Goal: Information Seeking & Learning: Learn about a topic

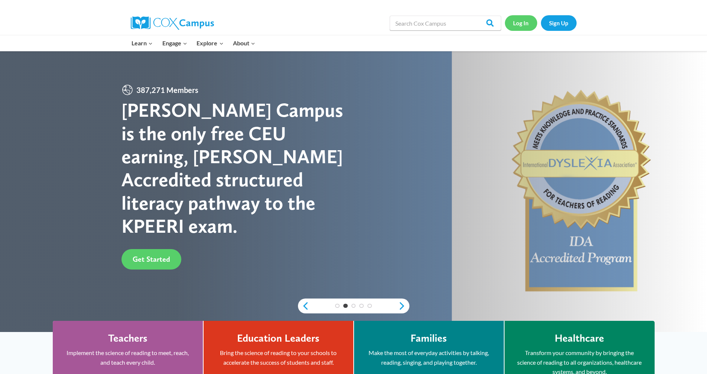
click at [368, 28] on link "Log In" at bounding box center [521, 22] width 32 height 15
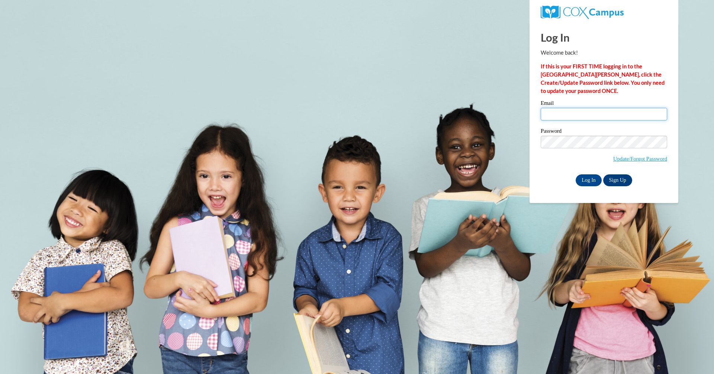
click at [567, 115] on input "Email" at bounding box center [604, 114] width 126 height 13
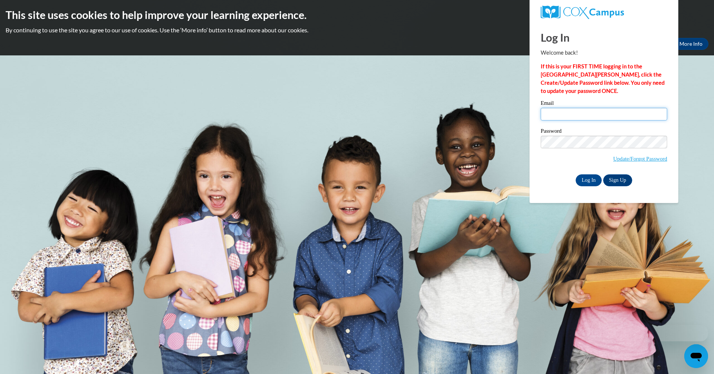
type input "shawnhampton3@gmail.com"
click at [591, 117] on input "Email" at bounding box center [604, 114] width 126 height 13
type input "shawnhampton3@gmail.com"
click at [575, 174] on input "Log In" at bounding box center [588, 180] width 26 height 12
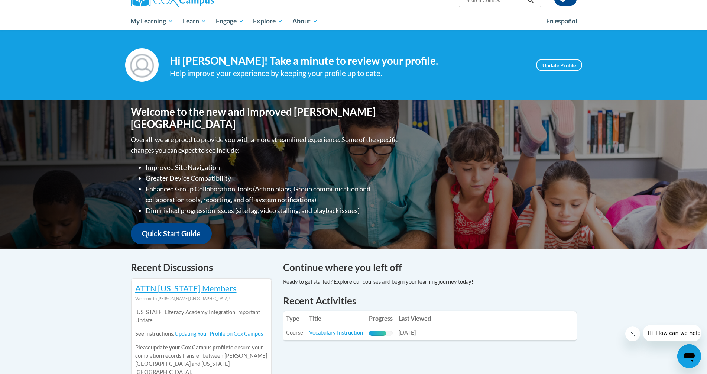
scroll to position [74, 0]
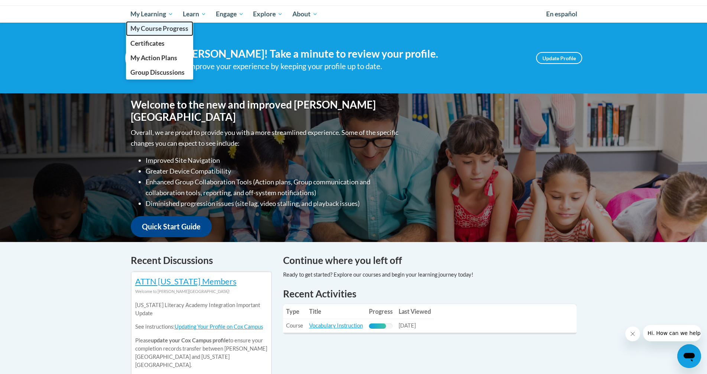
click at [152, 32] on span "My Course Progress" at bounding box center [159, 29] width 58 height 8
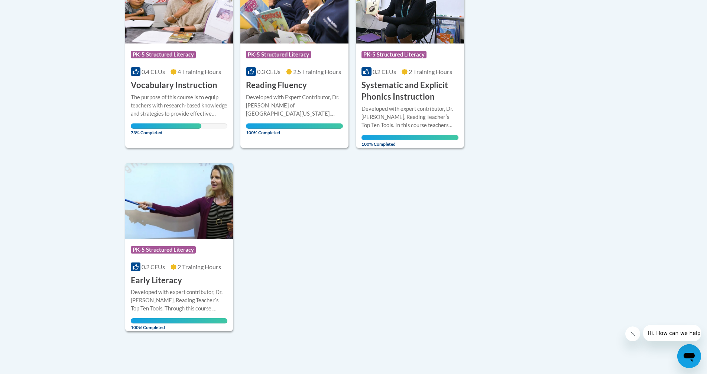
scroll to position [186, 0]
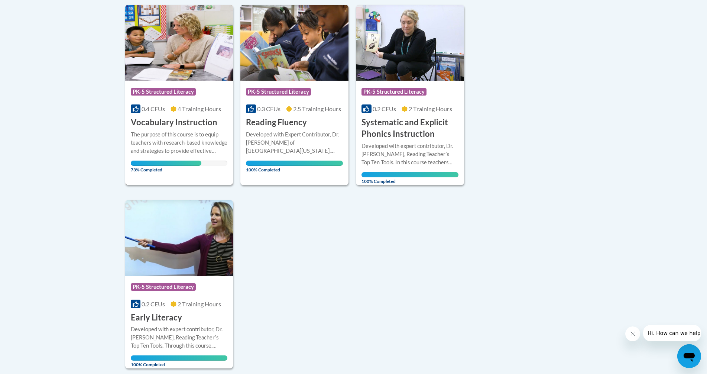
click at [175, 134] on div "The purpose of this course is to equip teachers with research-based knowledge a…" at bounding box center [179, 142] width 97 height 25
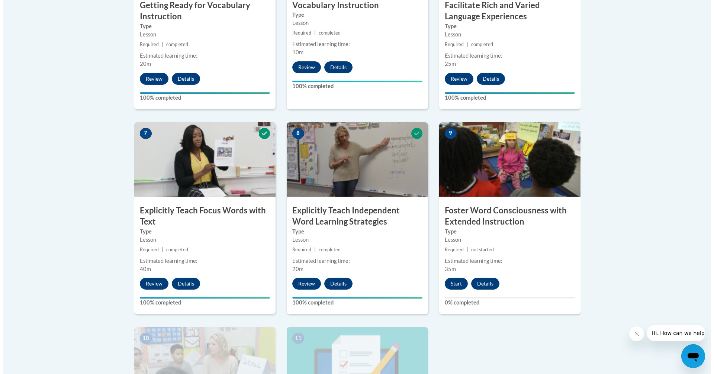
scroll to position [632, 0]
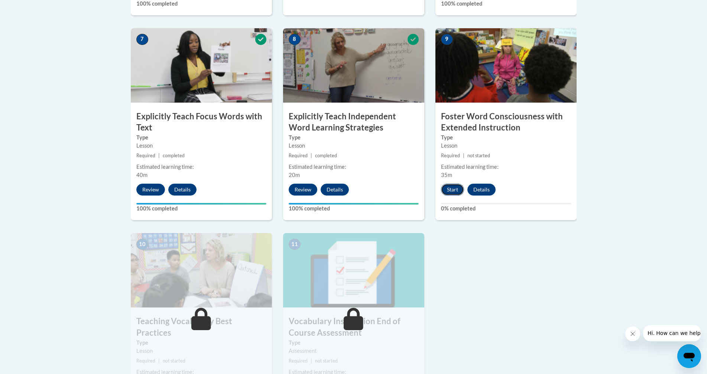
click at [445, 188] on button "Start" at bounding box center [452, 190] width 23 height 12
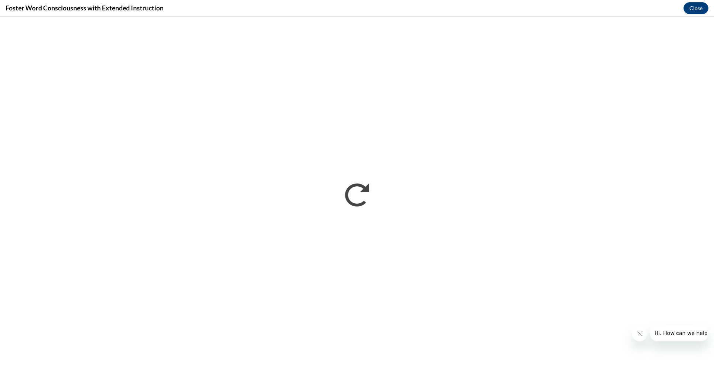
scroll to position [0, 0]
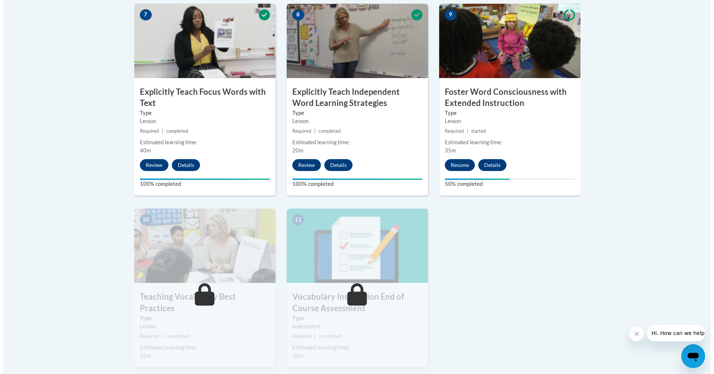
scroll to position [632, 0]
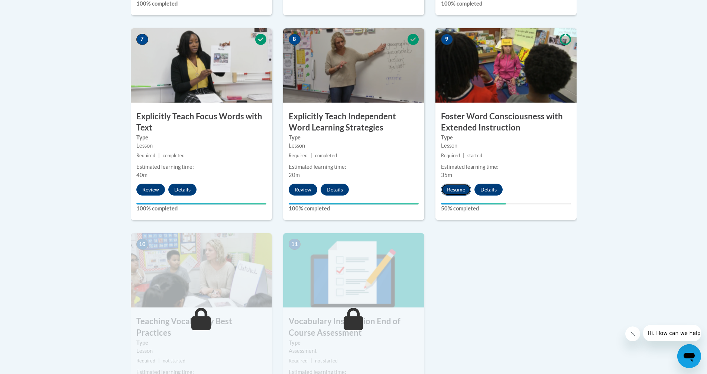
click at [457, 190] on button "Resume" at bounding box center [456, 190] width 30 height 12
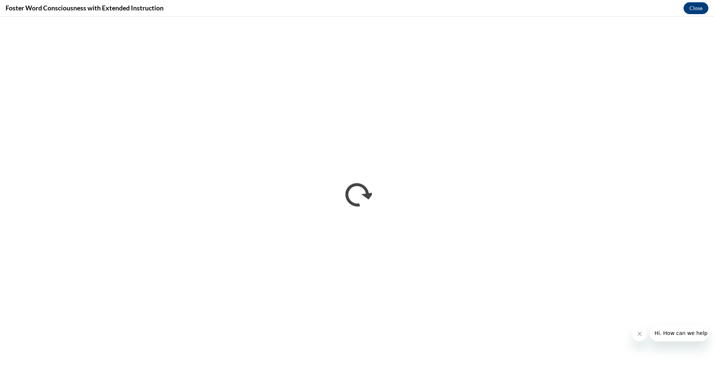
scroll to position [0, 0]
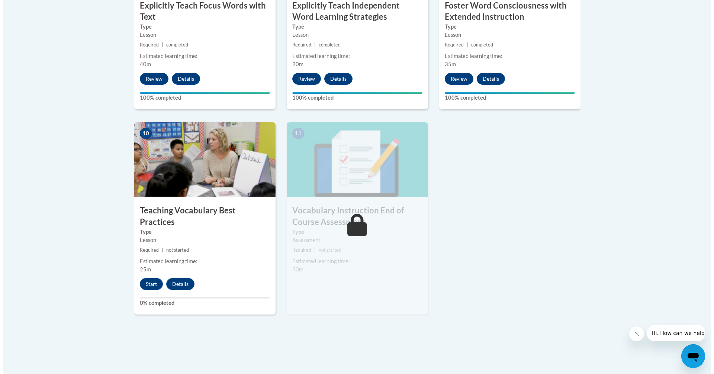
scroll to position [744, 0]
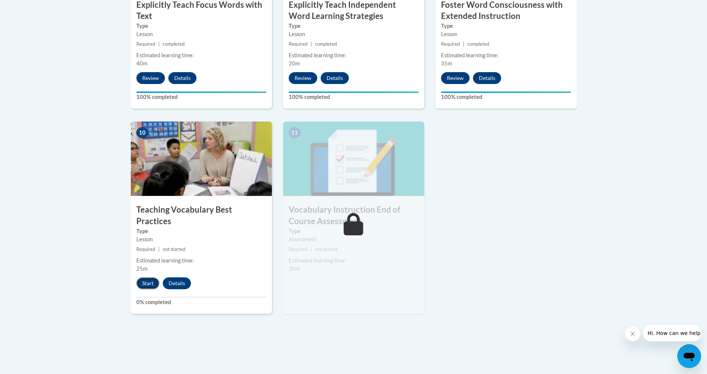
click at [148, 277] on button "Start" at bounding box center [147, 283] width 23 height 12
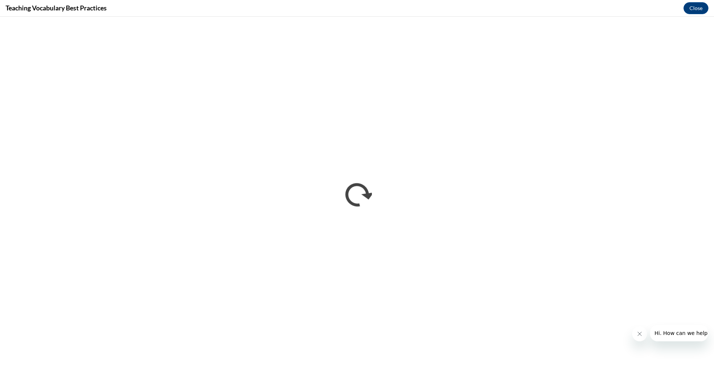
scroll to position [0, 0]
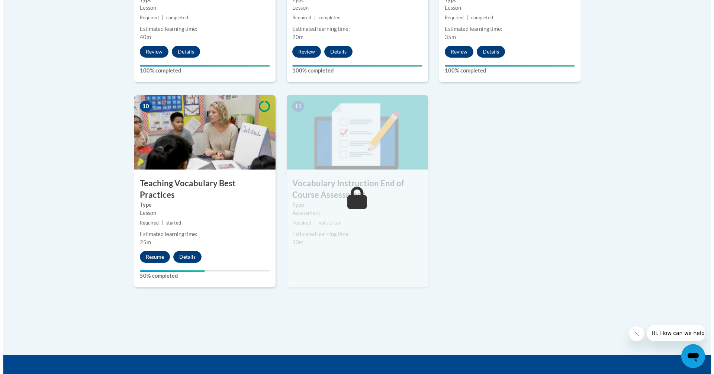
scroll to position [815, 0]
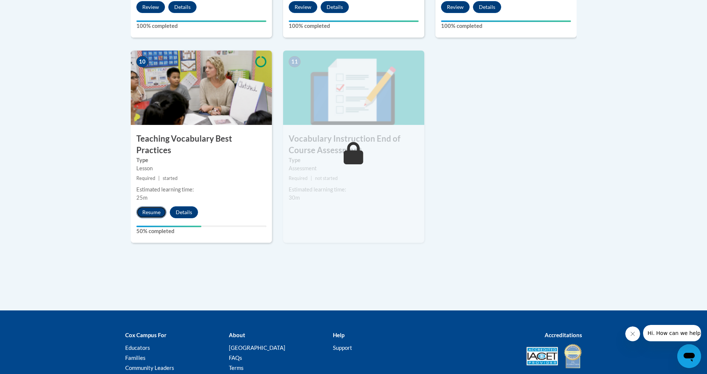
click at [146, 206] on button "Resume" at bounding box center [151, 212] width 30 height 12
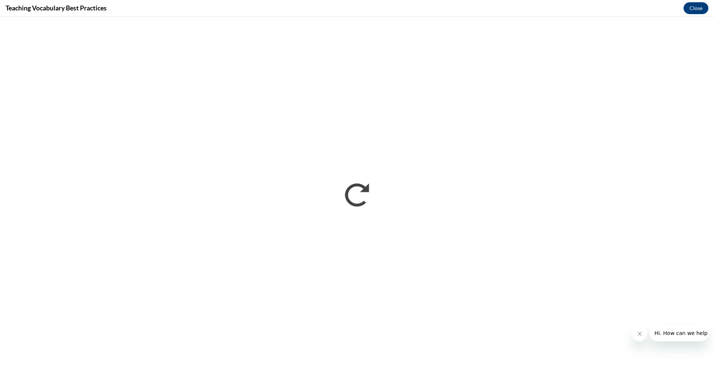
scroll to position [0, 0]
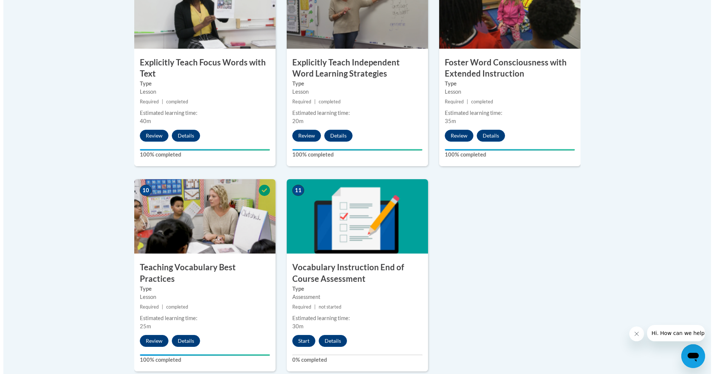
scroll to position [826, 0]
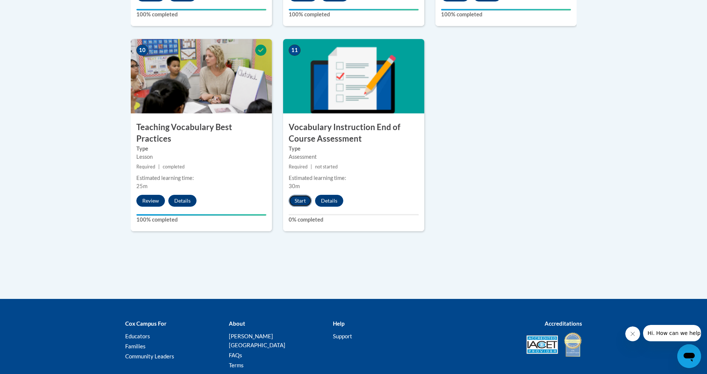
click at [300, 201] on button "Start" at bounding box center [300, 201] width 23 height 12
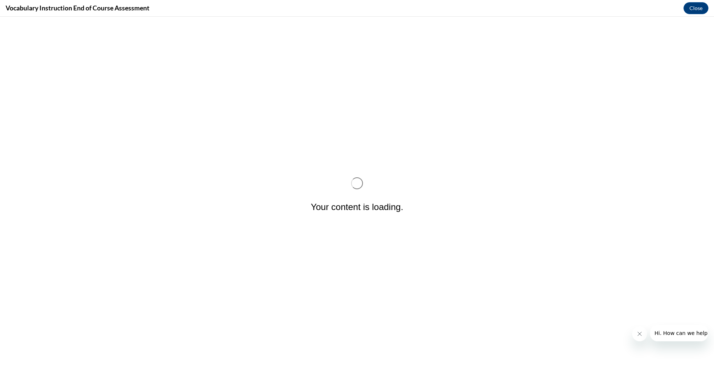
scroll to position [0, 0]
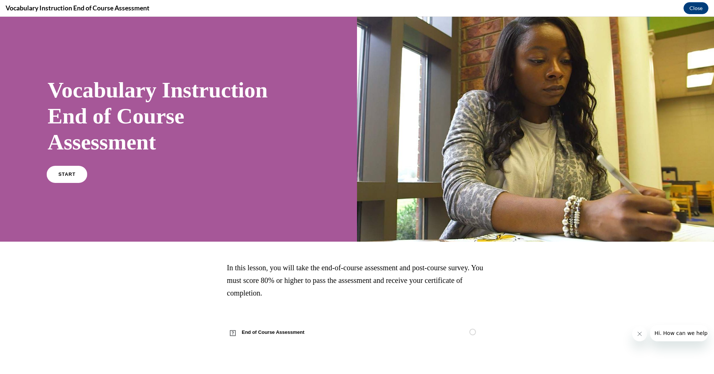
click at [67, 175] on span "START" at bounding box center [66, 175] width 17 height 6
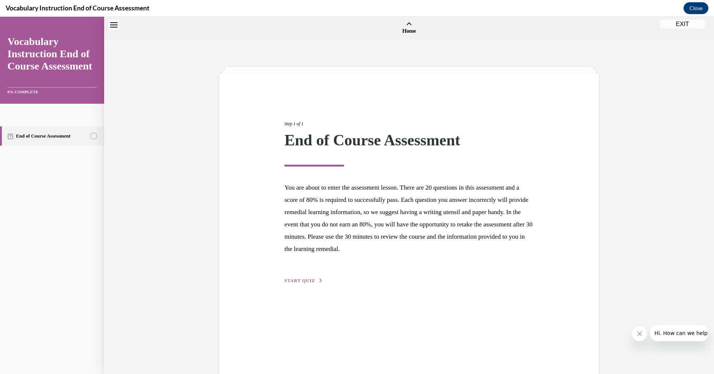
scroll to position [23, 0]
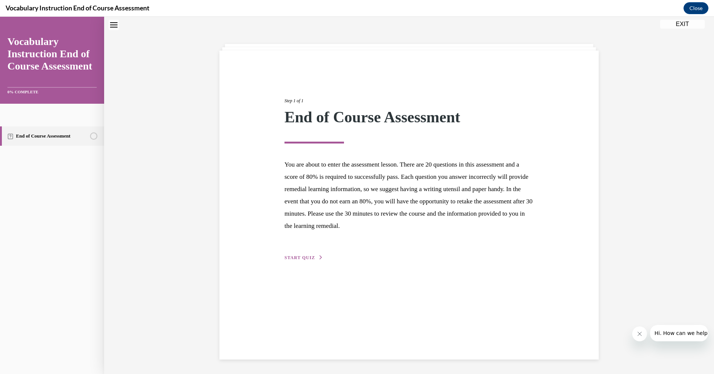
click at [289, 255] on button "START QUIZ" at bounding box center [303, 257] width 39 height 7
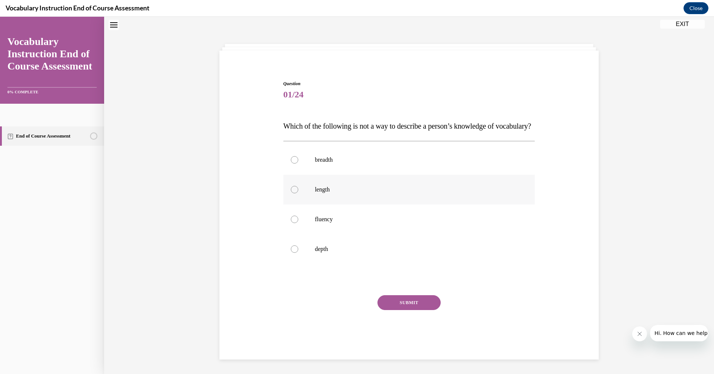
click at [291, 193] on div at bounding box center [294, 189] width 7 height 7
click at [291, 193] on input "length" at bounding box center [294, 189] width 7 height 7
radio input "true"
click at [414, 310] on button "SUBMIT" at bounding box center [408, 302] width 63 height 15
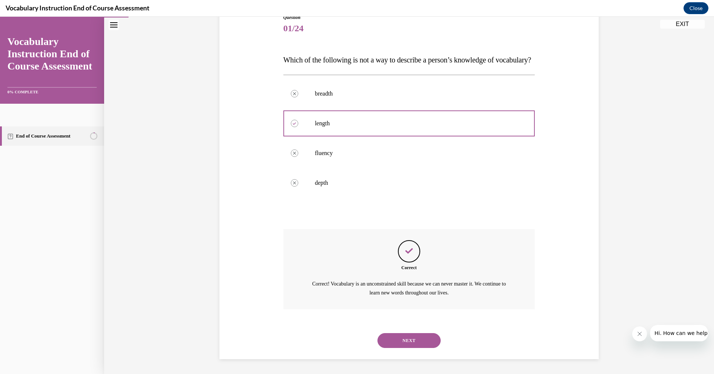
scroll to position [104, 0]
click at [402, 344] on button "NEXT" at bounding box center [408, 340] width 63 height 15
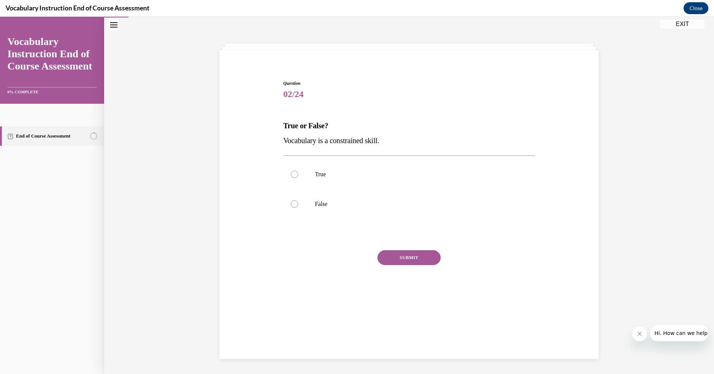
scroll to position [23, 0]
click at [291, 203] on div at bounding box center [294, 203] width 7 height 7
click at [291, 203] on input "False" at bounding box center [294, 203] width 7 height 7
radio input "true"
click at [411, 257] on button "SUBMIT" at bounding box center [408, 257] width 63 height 15
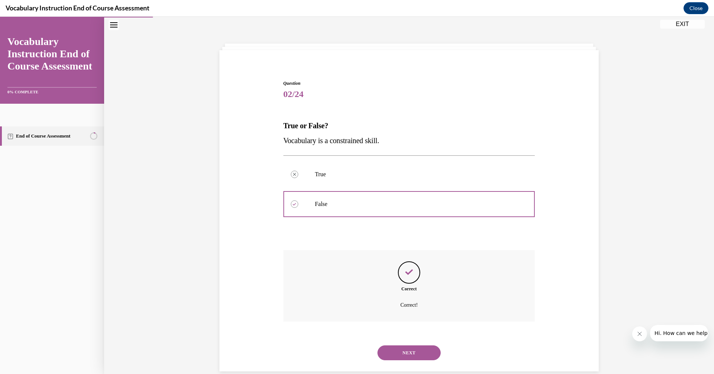
scroll to position [36, 0]
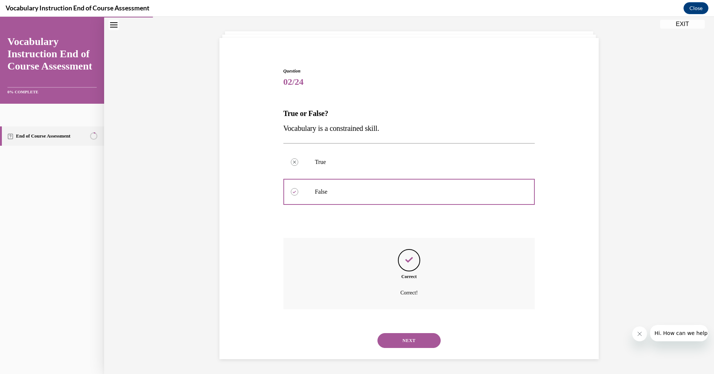
click at [406, 341] on button "NEXT" at bounding box center [408, 340] width 63 height 15
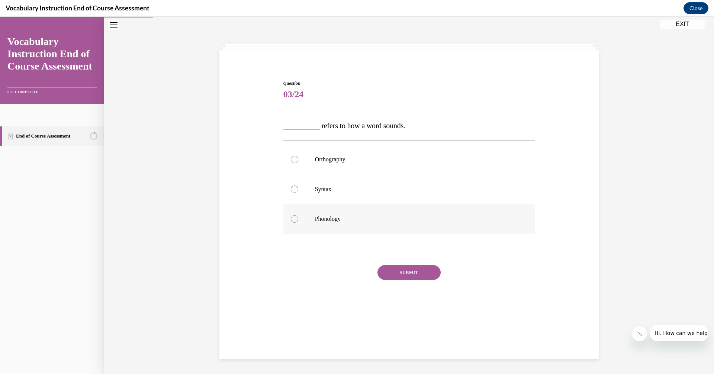
click at [292, 219] on div at bounding box center [294, 218] width 7 height 7
click at [292, 219] on input "Phonology" at bounding box center [294, 218] width 7 height 7
radio input "true"
click at [421, 275] on button "SUBMIT" at bounding box center [408, 272] width 63 height 15
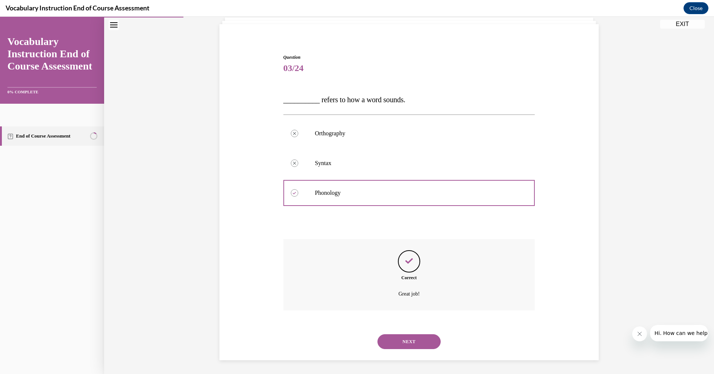
scroll to position [51, 0]
click at [412, 338] on button "NEXT" at bounding box center [408, 340] width 63 height 15
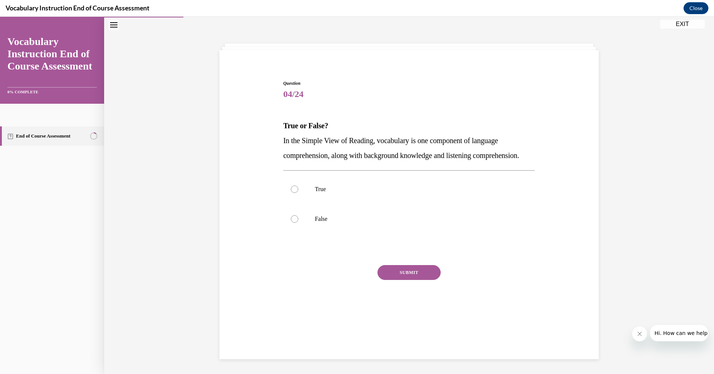
scroll to position [23, 0]
click at [296, 204] on label "True" at bounding box center [409, 189] width 252 height 30
click at [296, 193] on input "True" at bounding box center [294, 189] width 7 height 7
radio input "true"
click at [409, 280] on button "SUBMIT" at bounding box center [408, 272] width 63 height 15
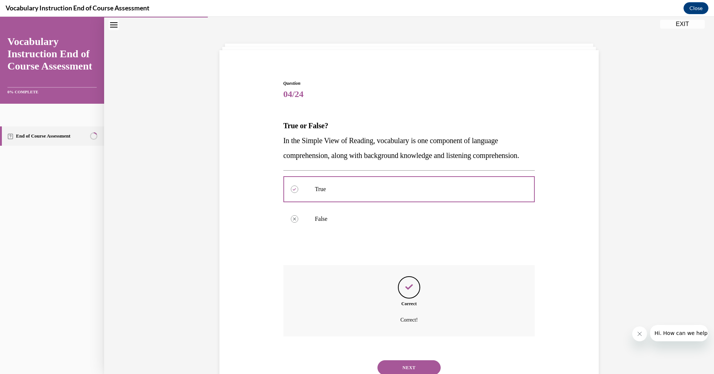
scroll to position [65, 0]
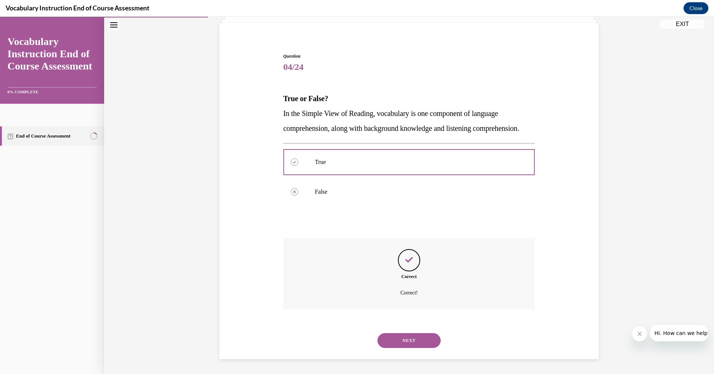
click at [405, 343] on button "NEXT" at bounding box center [408, 340] width 63 height 15
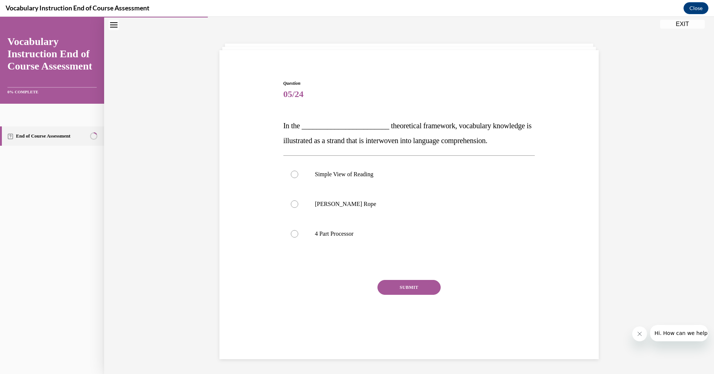
scroll to position [23, 0]
click at [291, 204] on div at bounding box center [294, 203] width 7 height 7
click at [291, 204] on input "Scarborough's Rope" at bounding box center [294, 203] width 7 height 7
radio input "true"
click at [415, 287] on button "SUBMIT" at bounding box center [408, 287] width 63 height 15
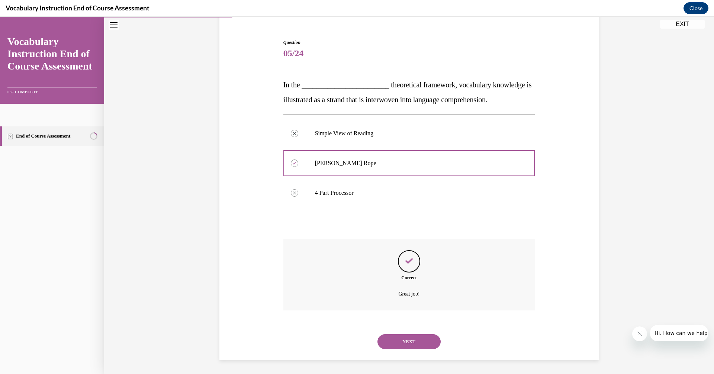
scroll to position [65, 0]
click at [403, 341] on button "NEXT" at bounding box center [408, 340] width 63 height 15
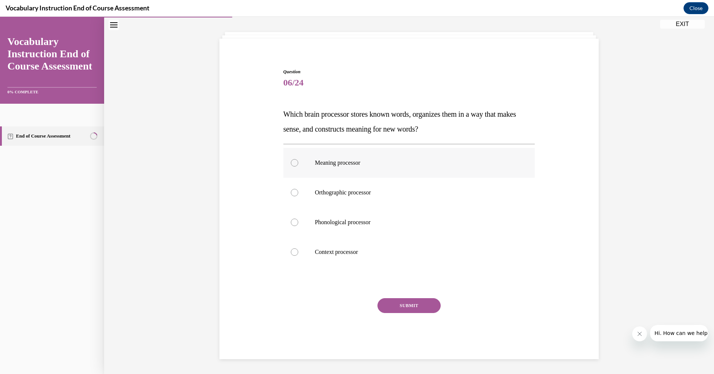
click at [294, 164] on div at bounding box center [294, 162] width 7 height 7
click at [294, 164] on input "Meaning processor" at bounding box center [294, 162] width 7 height 7
radio input "true"
click at [415, 310] on button "SUBMIT" at bounding box center [408, 305] width 63 height 15
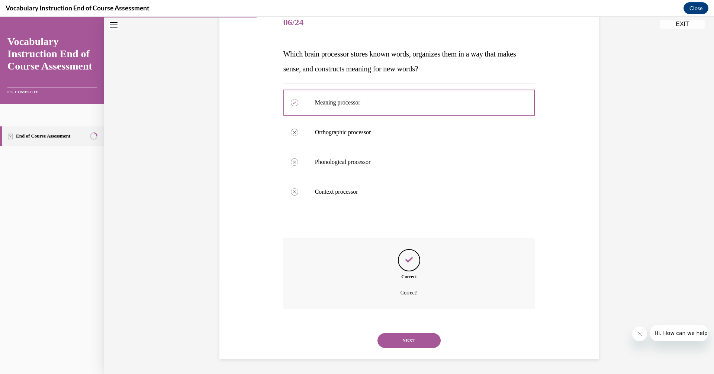
scroll to position [95, 0]
click at [416, 342] on button "NEXT" at bounding box center [408, 340] width 63 height 15
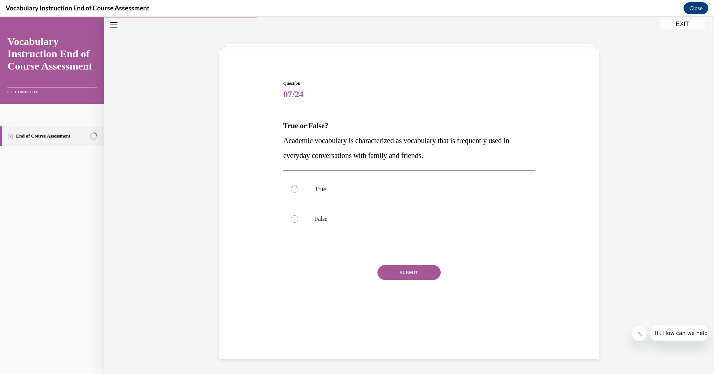
scroll to position [23, 0]
click at [291, 222] on div at bounding box center [294, 218] width 7 height 7
click at [291, 222] on input "False" at bounding box center [294, 218] width 7 height 7
radio input "true"
click at [417, 273] on button "SUBMIT" at bounding box center [408, 272] width 63 height 15
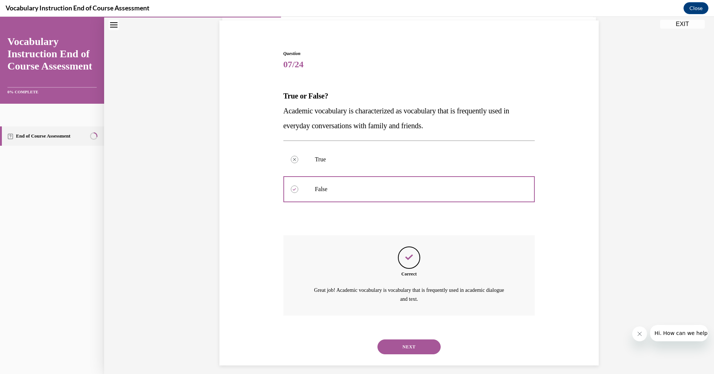
scroll to position [59, 0]
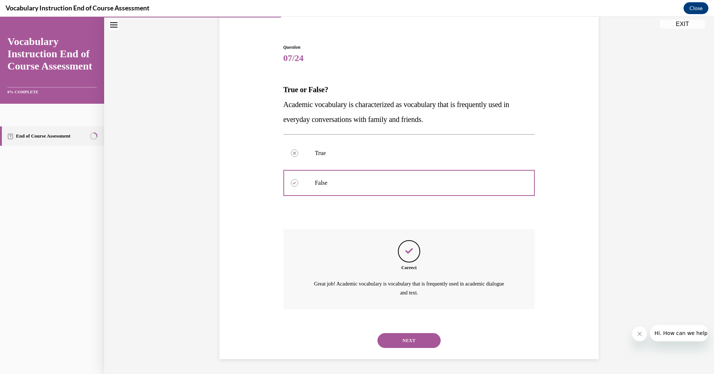
click at [420, 346] on button "NEXT" at bounding box center [408, 340] width 63 height 15
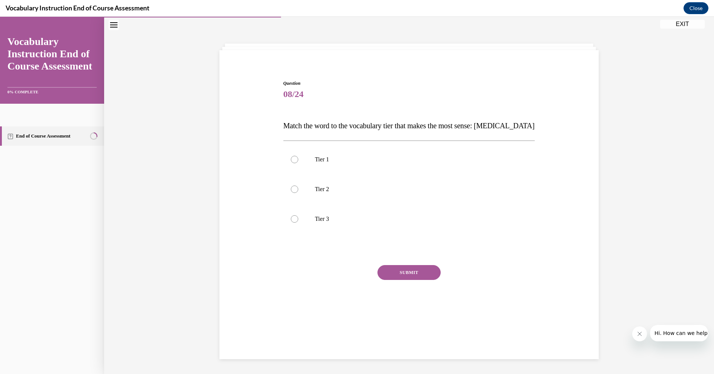
scroll to position [23, 0]
click at [291, 220] on div at bounding box center [294, 218] width 7 height 7
click at [291, 220] on input "Tier 3" at bounding box center [294, 218] width 7 height 7
radio input "true"
click at [404, 273] on button "SUBMIT" at bounding box center [408, 272] width 63 height 15
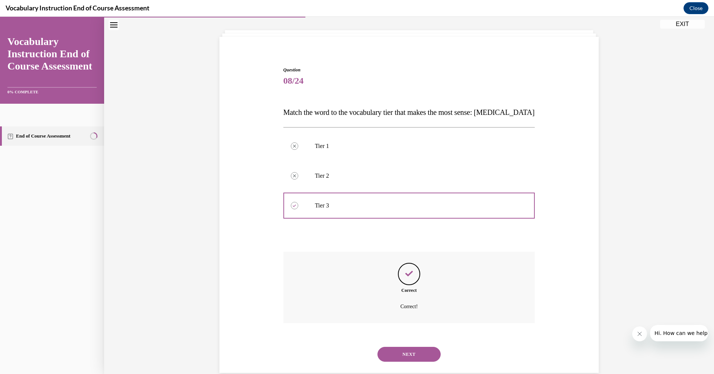
scroll to position [51, 0]
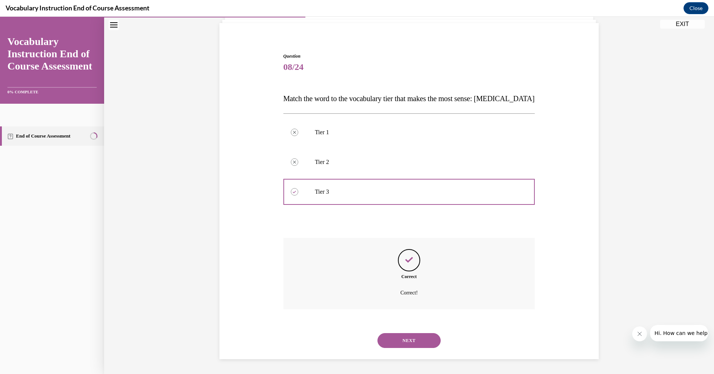
click at [411, 338] on button "NEXT" at bounding box center [408, 340] width 63 height 15
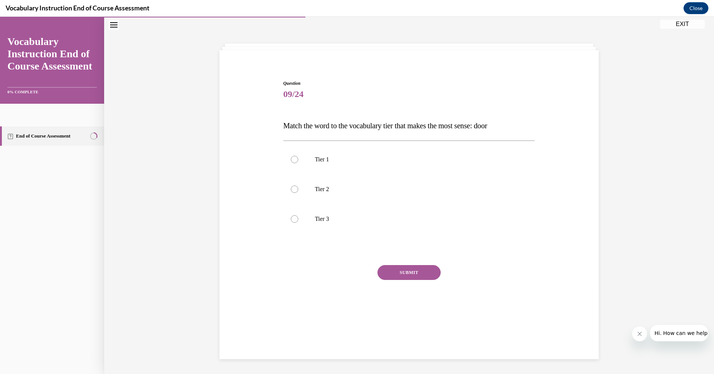
scroll to position [23, 0]
click at [291, 160] on div at bounding box center [294, 159] width 7 height 7
click at [291, 160] on input "Tier 1" at bounding box center [294, 159] width 7 height 7
radio input "true"
click at [405, 270] on button "SUBMIT" at bounding box center [408, 272] width 63 height 15
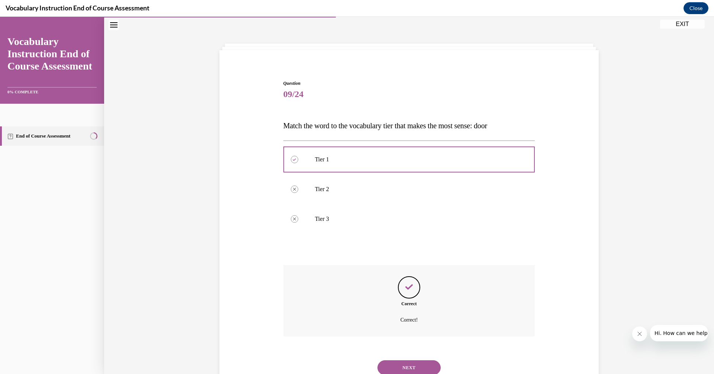
scroll to position [51, 0]
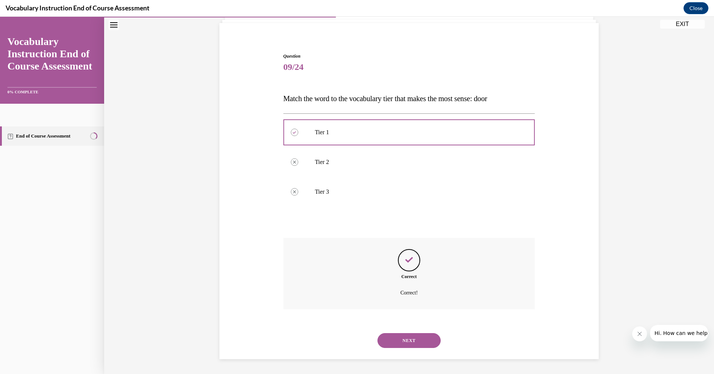
click at [412, 342] on button "NEXT" at bounding box center [408, 340] width 63 height 15
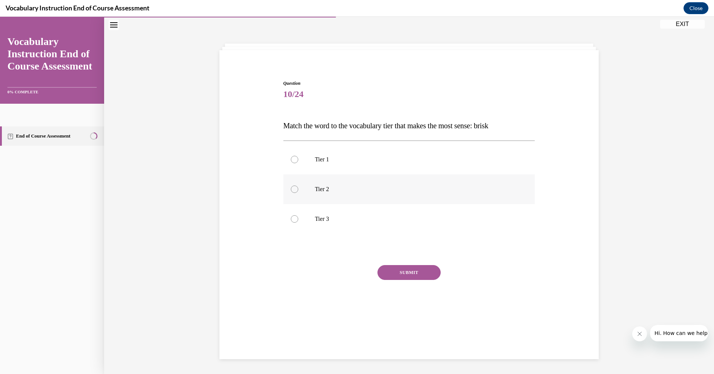
click at [291, 189] on div at bounding box center [294, 189] width 7 height 7
click at [291, 189] on input "Tier 2" at bounding box center [294, 189] width 7 height 7
radio input "true"
click at [415, 271] on button "SUBMIT" at bounding box center [408, 272] width 63 height 15
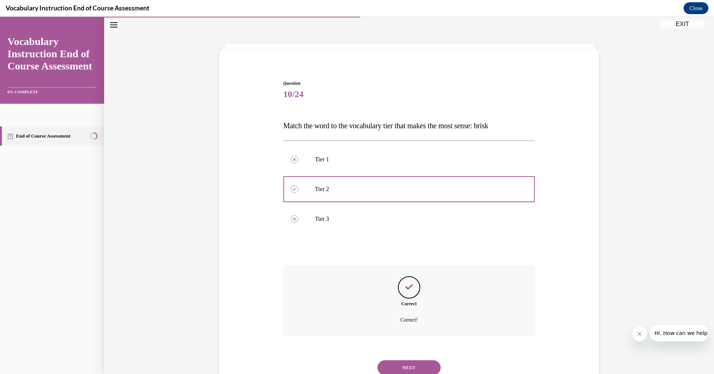
scroll to position [51, 0]
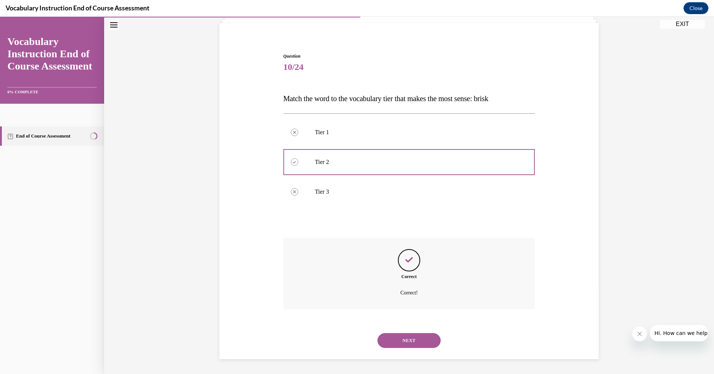
click at [415, 342] on button "NEXT" at bounding box center [408, 340] width 63 height 15
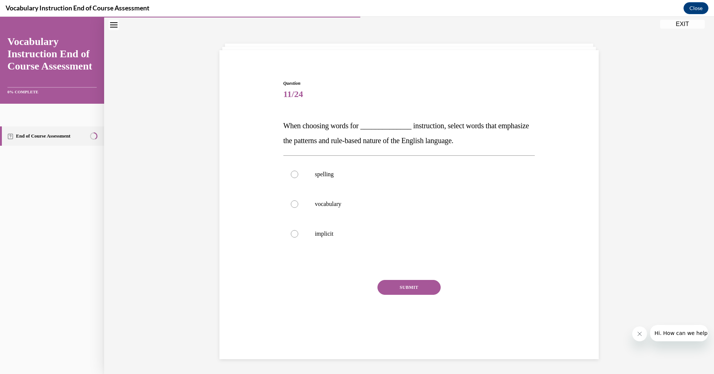
scroll to position [23, 0]
click at [291, 175] on div at bounding box center [294, 174] width 7 height 7
click at [291, 175] on input "spelling" at bounding box center [294, 174] width 7 height 7
radio input "true"
click at [404, 286] on button "SUBMIT" at bounding box center [408, 287] width 63 height 15
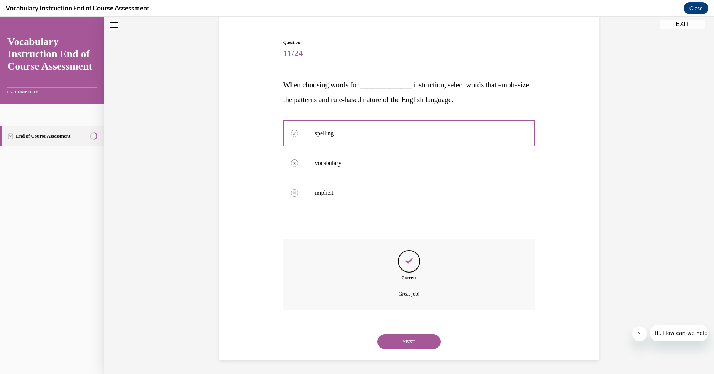
scroll to position [65, 0]
click at [407, 336] on button "NEXT" at bounding box center [408, 340] width 63 height 15
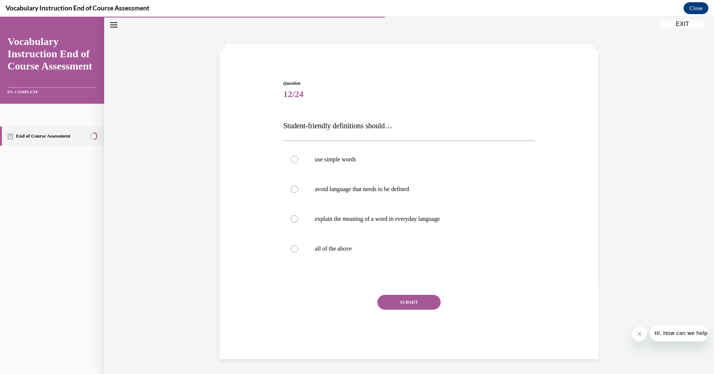
scroll to position [23, 0]
click at [291, 161] on div at bounding box center [294, 159] width 7 height 7
click at [291, 161] on input "use simple words" at bounding box center [294, 159] width 7 height 7
radio input "true"
click at [406, 299] on button "SUBMIT" at bounding box center [408, 302] width 63 height 15
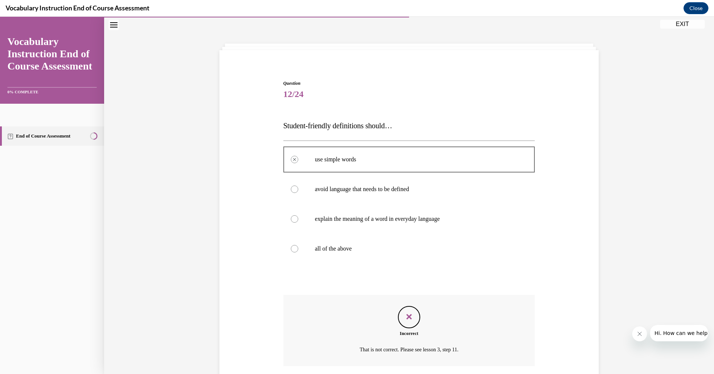
scroll to position [80, 0]
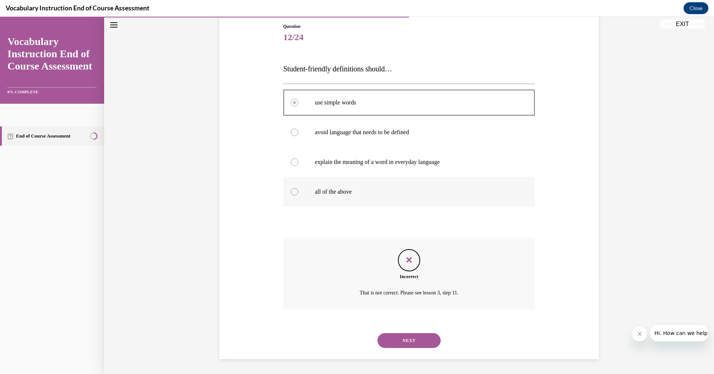
click at [291, 192] on div at bounding box center [294, 191] width 7 height 7
click at [417, 339] on button "NEXT" at bounding box center [408, 340] width 63 height 15
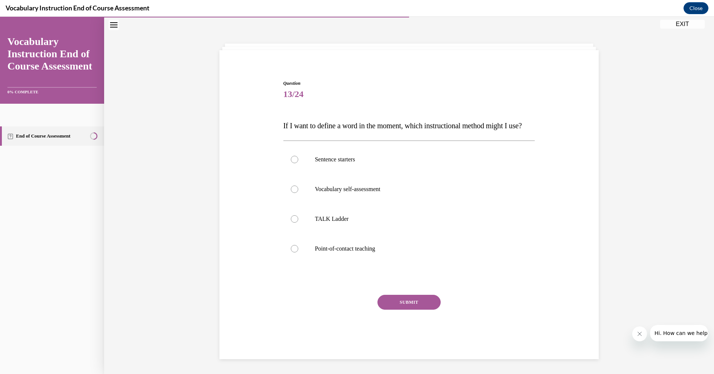
scroll to position [35, 0]
click at [294, 252] on div at bounding box center [294, 248] width 7 height 7
click at [294, 252] on input "Point-of-contact teaching" at bounding box center [294, 248] width 7 height 7
radio input "true"
click at [392, 307] on button "SUBMIT" at bounding box center [408, 302] width 63 height 15
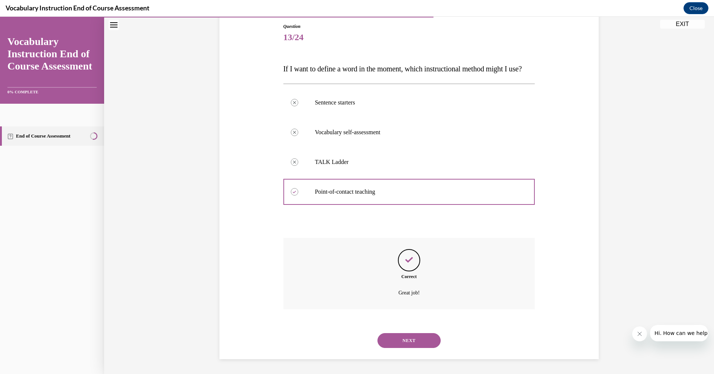
scroll to position [95, 0]
click at [404, 339] on button "NEXT" at bounding box center [408, 340] width 63 height 15
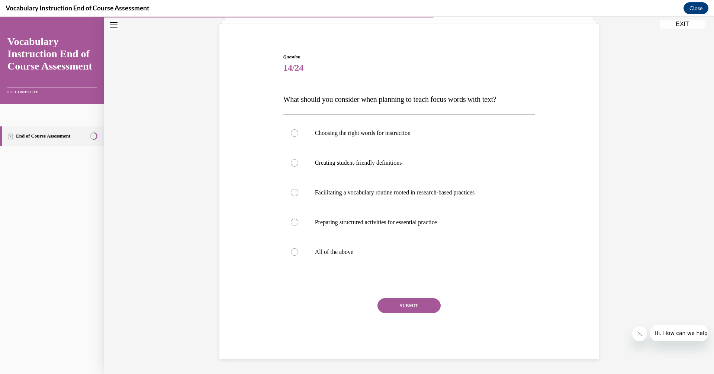
scroll to position [50, 0]
click at [295, 134] on label "Choosing the right words for instruction" at bounding box center [409, 133] width 252 height 30
click at [295, 134] on input "Choosing the right words for instruction" at bounding box center [294, 132] width 7 height 7
radio input "true"
click at [291, 164] on div at bounding box center [294, 162] width 7 height 7
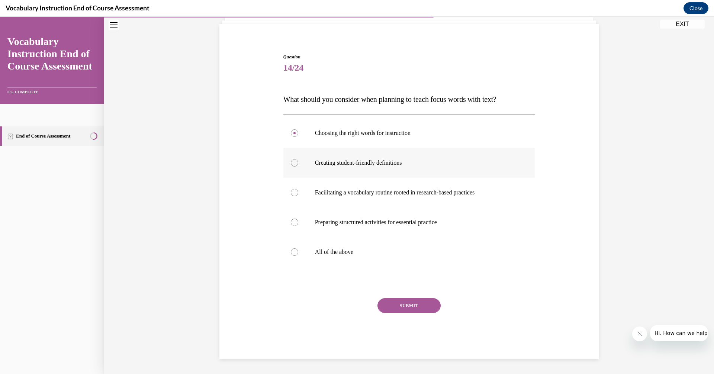
click at [291, 164] on input "Creating student-friendly definitions" at bounding box center [294, 162] width 7 height 7
radio input "true"
click at [291, 192] on div at bounding box center [294, 192] width 7 height 7
click at [291, 192] on input "Facilitating a vocabulary routine rooted in research-based practices" at bounding box center [294, 192] width 7 height 7
radio input "true"
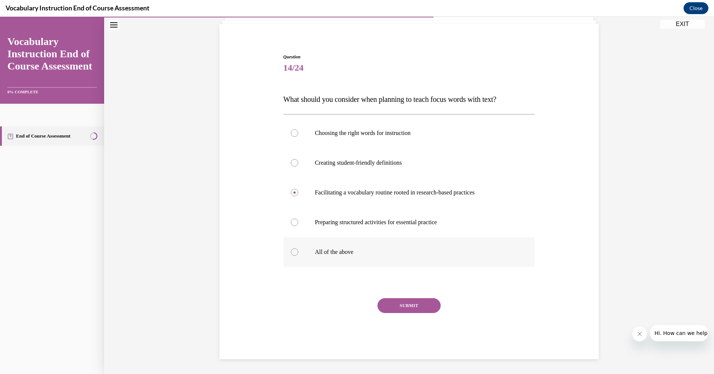
click at [291, 252] on div at bounding box center [294, 251] width 7 height 7
click at [291, 252] on input "All of the above" at bounding box center [294, 251] width 7 height 7
radio input "true"
click at [419, 302] on button "SUBMIT" at bounding box center [408, 305] width 63 height 15
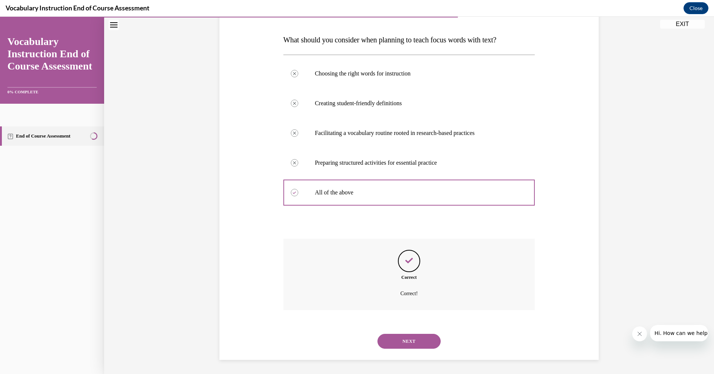
scroll to position [110, 0]
click at [405, 340] on button "NEXT" at bounding box center [408, 340] width 63 height 15
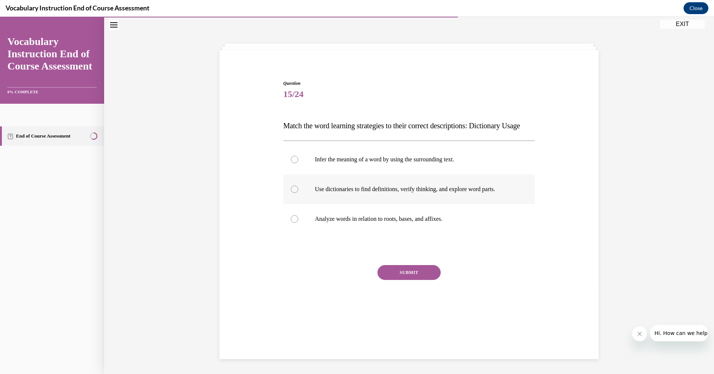
click at [292, 193] on div at bounding box center [294, 189] width 7 height 7
click at [292, 193] on input "Use dictionaries to find definitions, verify thinking, and explore word parts." at bounding box center [294, 189] width 7 height 7
radio input "true"
click at [409, 280] on button "SUBMIT" at bounding box center [408, 272] width 63 height 15
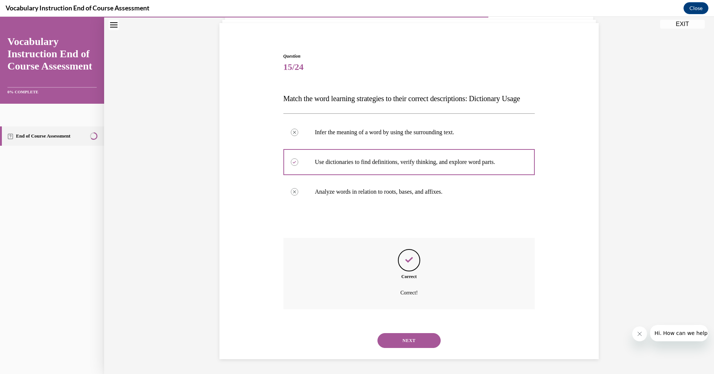
scroll to position [65, 0]
click at [410, 343] on button "NEXT" at bounding box center [408, 340] width 63 height 15
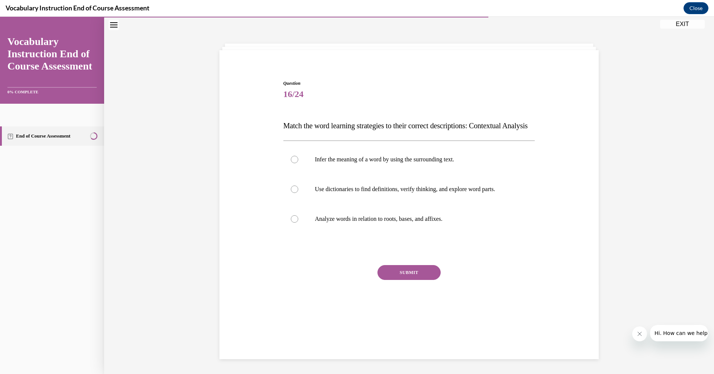
scroll to position [23, 0]
click at [287, 174] on label "Infer the meaning of a word by using the surrounding text." at bounding box center [409, 160] width 252 height 30
click at [291, 163] on input "Infer the meaning of a word by using the surrounding text." at bounding box center [294, 159] width 7 height 7
radio input "true"
click at [410, 280] on button "SUBMIT" at bounding box center [408, 272] width 63 height 15
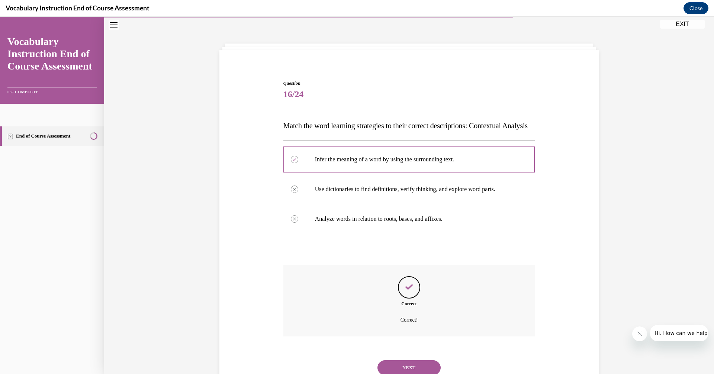
scroll to position [65, 0]
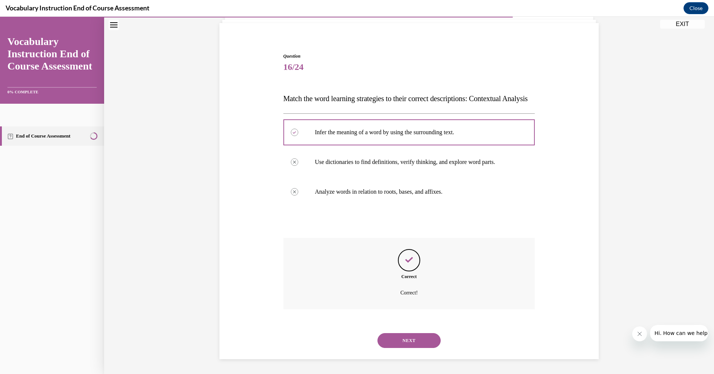
click at [418, 339] on button "NEXT" at bounding box center [408, 340] width 63 height 15
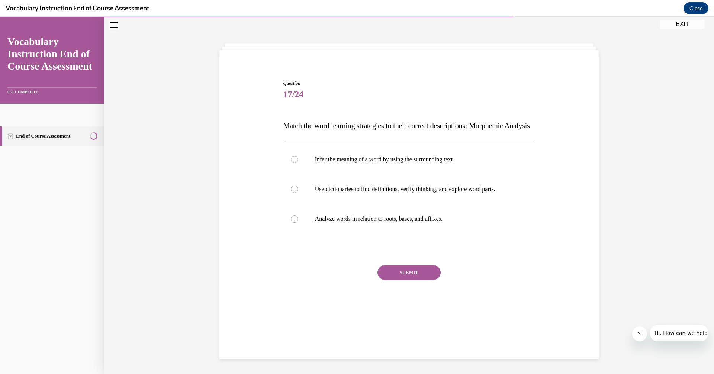
scroll to position [23, 0]
click at [292, 223] on div at bounding box center [294, 218] width 7 height 7
click at [292, 223] on input "Analyze words in relation to roots, bases, and affixes." at bounding box center [294, 218] width 7 height 7
radio input "true"
click at [392, 280] on button "SUBMIT" at bounding box center [408, 272] width 63 height 15
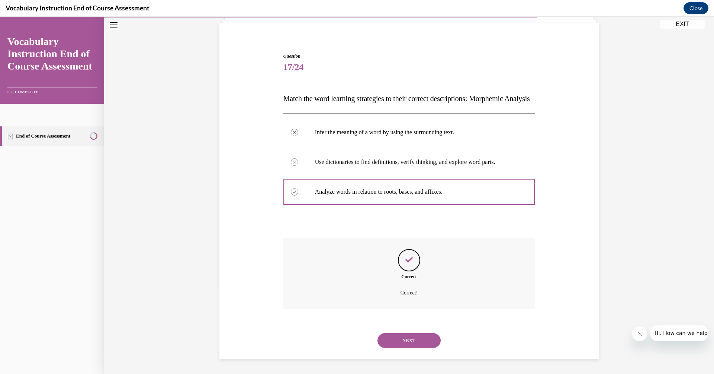
scroll to position [65, 0]
click at [402, 343] on button "NEXT" at bounding box center [408, 340] width 63 height 15
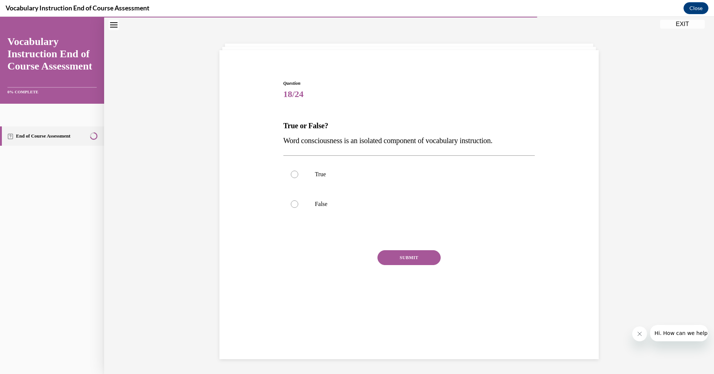
scroll to position [23, 0]
click at [293, 207] on label "False" at bounding box center [409, 204] width 252 height 30
click at [293, 207] on input "False" at bounding box center [294, 203] width 7 height 7
radio input "true"
click at [419, 262] on button "SUBMIT" at bounding box center [408, 257] width 63 height 15
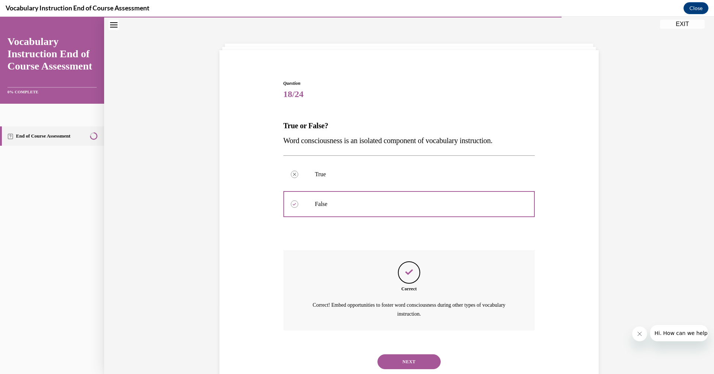
scroll to position [45, 0]
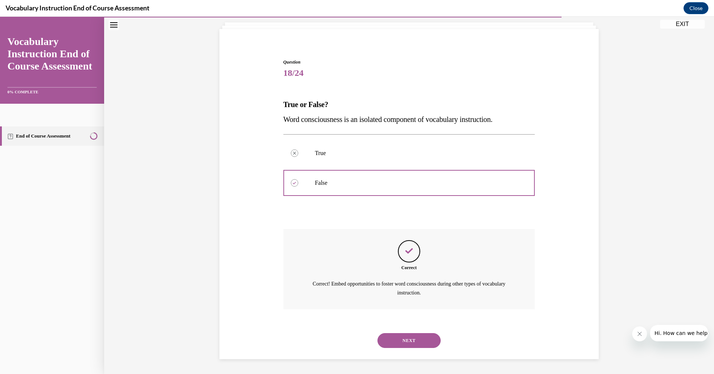
click at [410, 342] on button "NEXT" at bounding box center [408, 340] width 63 height 15
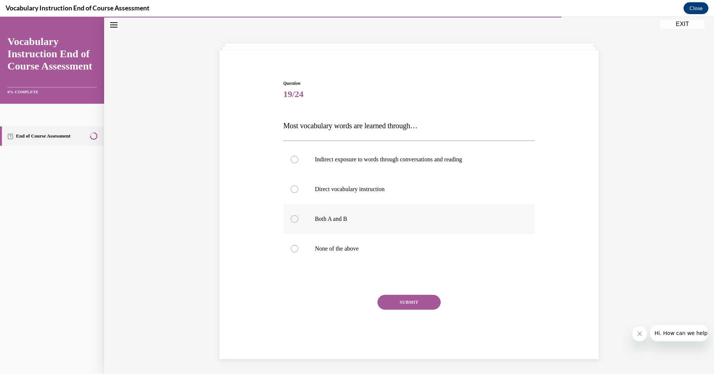
click at [291, 219] on div at bounding box center [294, 218] width 7 height 7
click at [291, 219] on input "Both A and B" at bounding box center [294, 218] width 7 height 7
radio input "true"
click at [401, 299] on button "SUBMIT" at bounding box center [408, 302] width 63 height 15
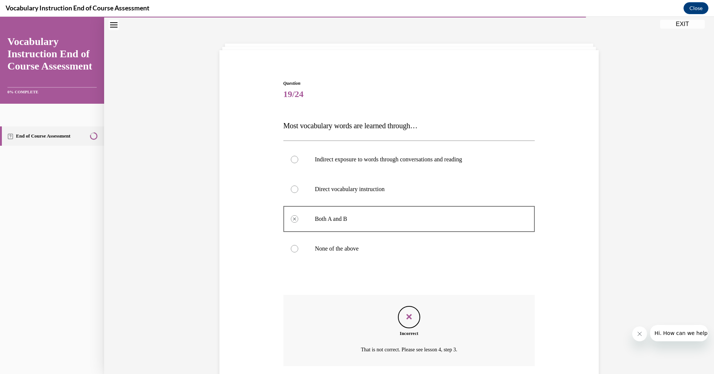
scroll to position [80, 0]
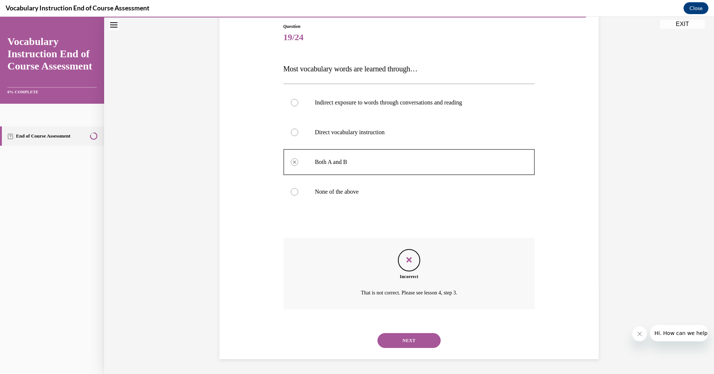
click at [413, 343] on button "NEXT" at bounding box center [408, 340] width 63 height 15
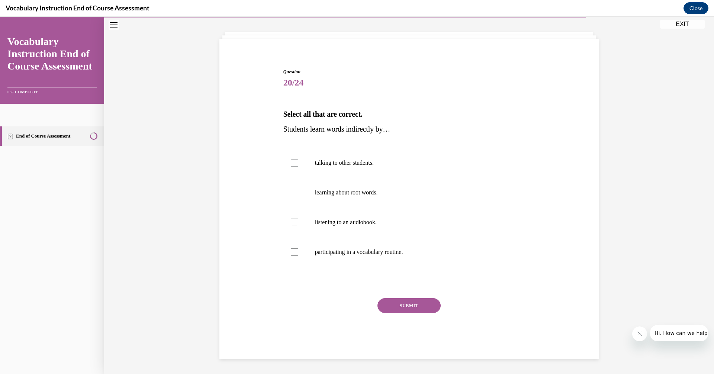
scroll to position [35, 0]
click at [291, 160] on div at bounding box center [294, 162] width 7 height 7
click at [291, 160] on input "talking to other students." at bounding box center [294, 162] width 7 height 7
checkbox input "true"
click at [294, 222] on div at bounding box center [294, 222] width 7 height 7
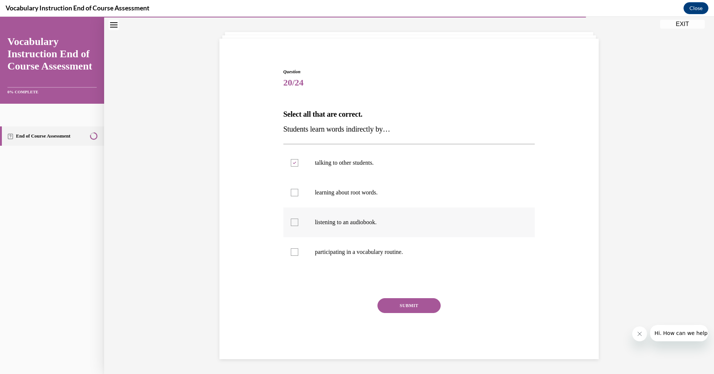
click at [294, 222] on input "listening to an audiobook." at bounding box center [294, 222] width 7 height 7
checkbox input "true"
click at [414, 304] on button "SUBMIT" at bounding box center [408, 305] width 63 height 15
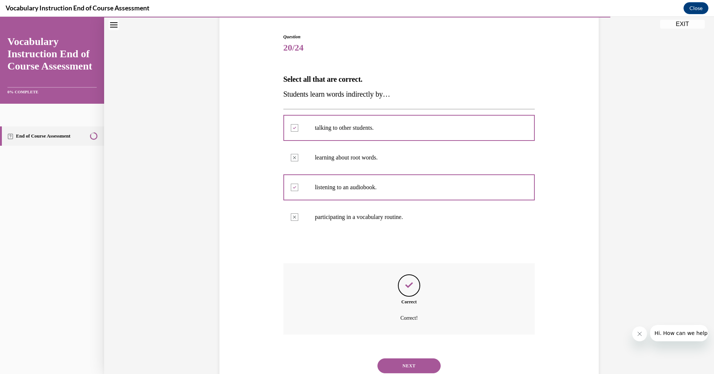
scroll to position [95, 0]
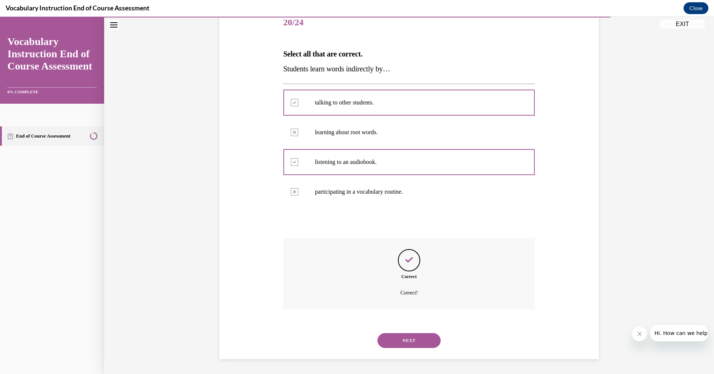
click at [412, 338] on button "NEXT" at bounding box center [408, 340] width 63 height 15
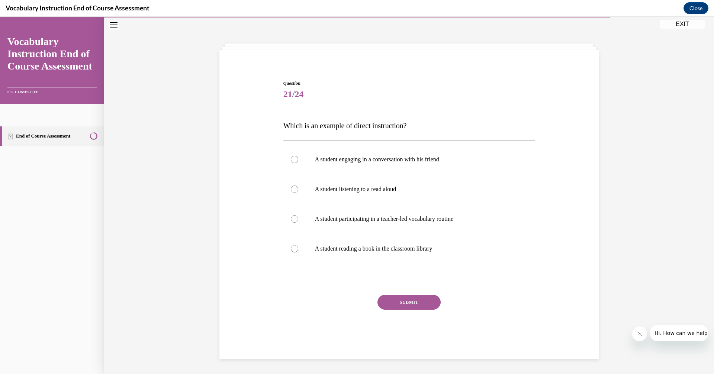
scroll to position [23, 0]
click at [292, 218] on div at bounding box center [294, 218] width 7 height 7
click at [292, 218] on input "A student participating in a teacher-led vocabulary routine" at bounding box center [294, 218] width 7 height 7
radio input "true"
click at [410, 306] on button "SUBMIT" at bounding box center [408, 302] width 63 height 15
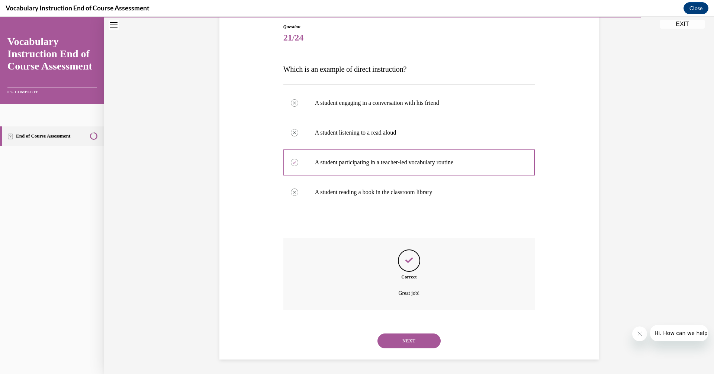
scroll to position [80, 0]
click at [404, 337] on button "NEXT" at bounding box center [408, 340] width 63 height 15
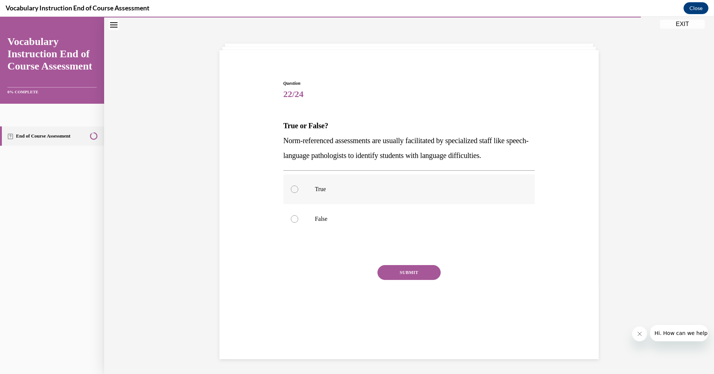
click at [291, 187] on div at bounding box center [294, 189] width 7 height 7
click at [291, 187] on input "True" at bounding box center [294, 189] width 7 height 7
radio input "true"
click at [402, 275] on button "SUBMIT" at bounding box center [408, 272] width 63 height 15
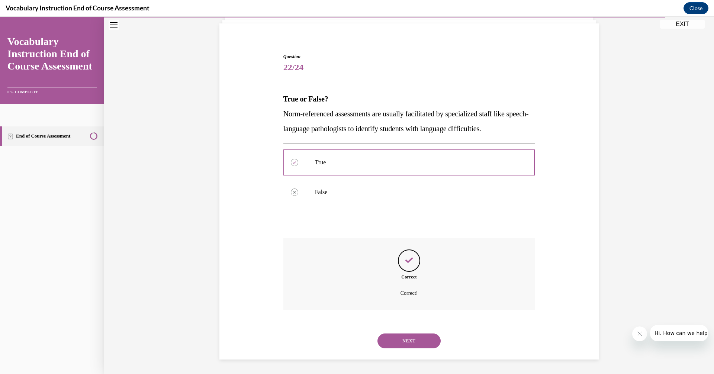
scroll to position [51, 0]
click at [390, 342] on button "NEXT" at bounding box center [408, 340] width 63 height 15
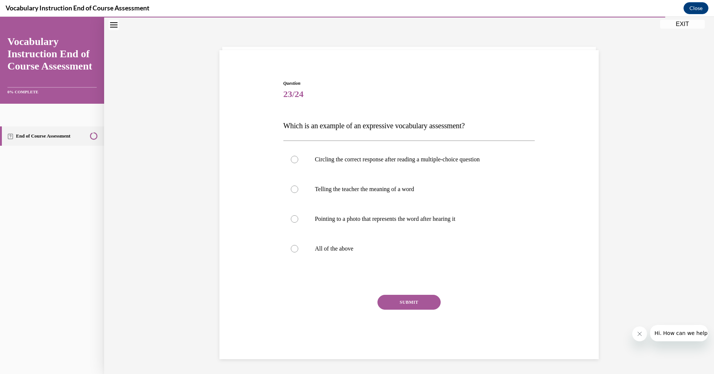
scroll to position [23, 0]
click at [293, 246] on div at bounding box center [294, 248] width 7 height 7
click at [293, 246] on input "All of the above" at bounding box center [294, 248] width 7 height 7
radio input "true"
click at [429, 306] on button "SUBMIT" at bounding box center [408, 302] width 63 height 15
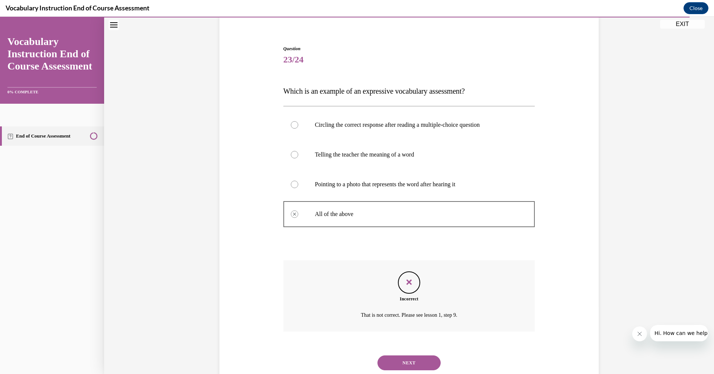
scroll to position [80, 0]
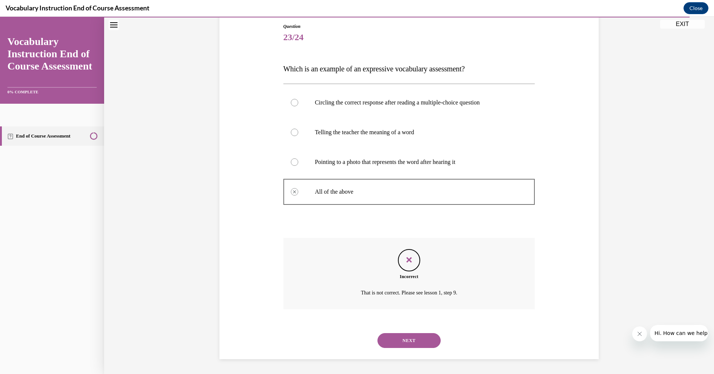
click at [408, 336] on button "NEXT" at bounding box center [408, 340] width 63 height 15
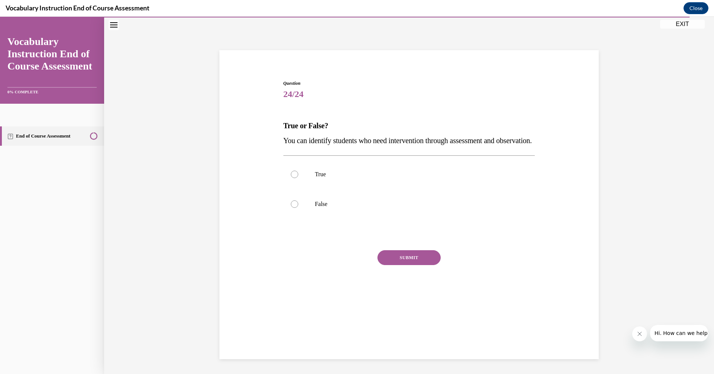
scroll to position [23, 0]
click at [291, 178] on div at bounding box center [294, 174] width 7 height 7
click at [291, 178] on input "True" at bounding box center [294, 174] width 7 height 7
radio input "true"
click at [408, 265] on button "SUBMIT" at bounding box center [408, 257] width 63 height 15
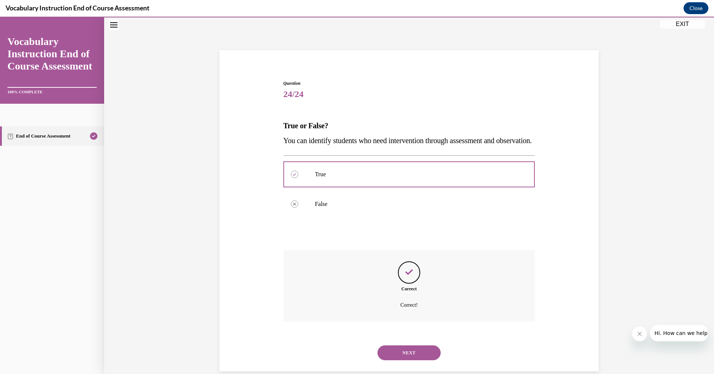
scroll to position [51, 0]
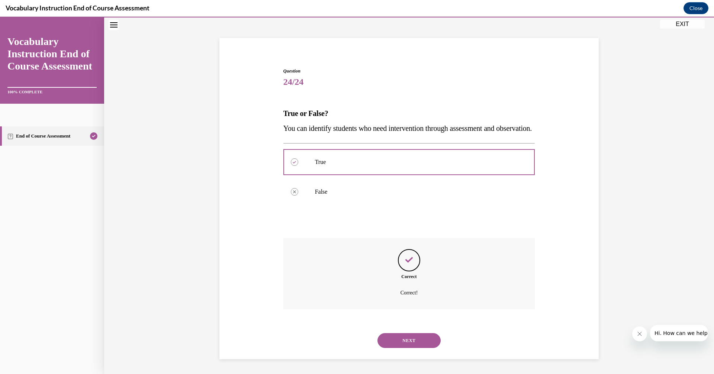
click at [396, 343] on button "NEXT" at bounding box center [408, 340] width 63 height 15
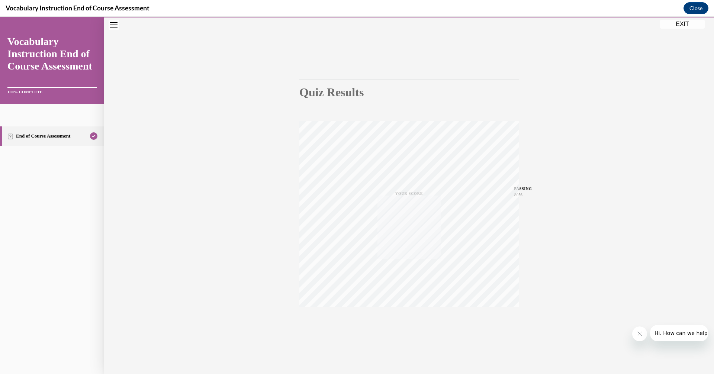
scroll to position [24, 0]
click at [687, 26] on button "EXIT" at bounding box center [682, 24] width 45 height 9
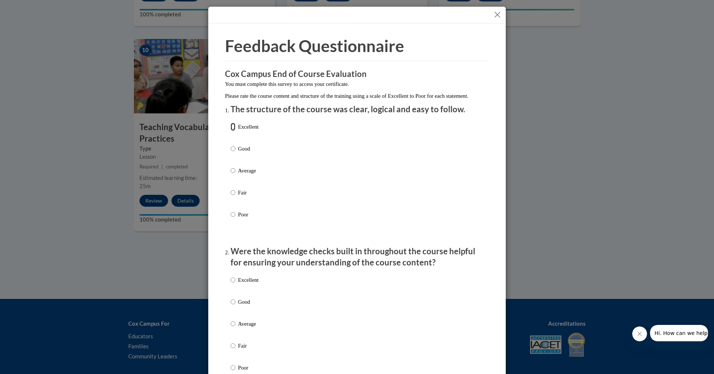
click at [230, 131] on input "Excellent" at bounding box center [232, 127] width 5 height 8
radio input "true"
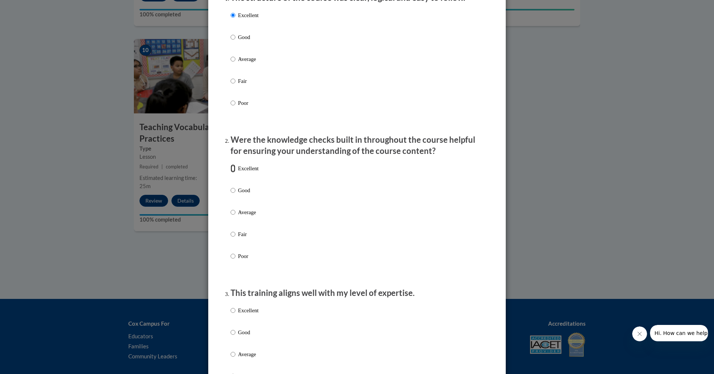
click at [230, 172] on input "Excellent" at bounding box center [232, 168] width 5 height 8
radio input "true"
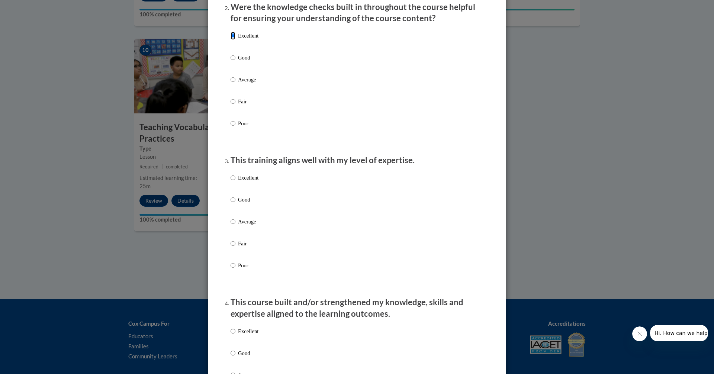
scroll to position [260, 0]
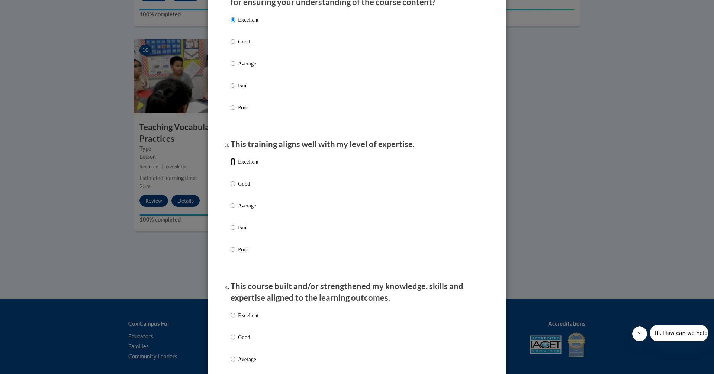
click at [230, 166] on input "Excellent" at bounding box center [232, 162] width 5 height 8
radio input "true"
click at [230, 319] on input "Excellent" at bounding box center [232, 315] width 5 height 8
radio input "true"
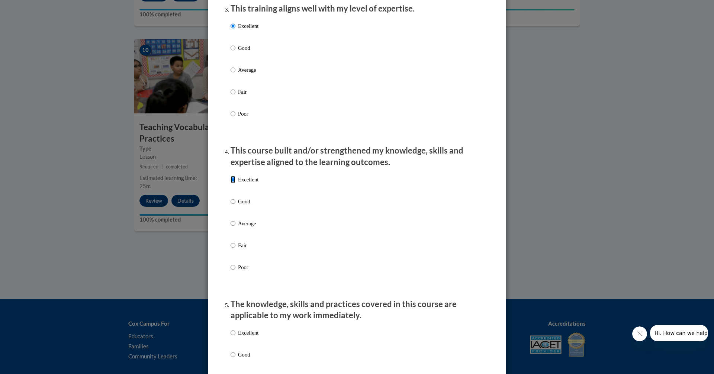
scroll to position [409, 0]
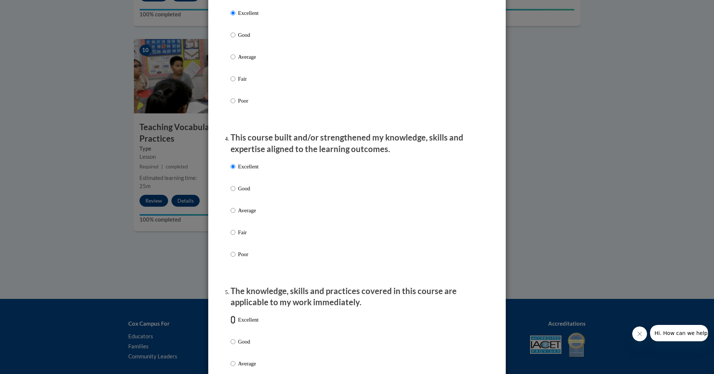
click at [230, 324] on input "Excellent" at bounding box center [232, 320] width 5 height 8
radio input "true"
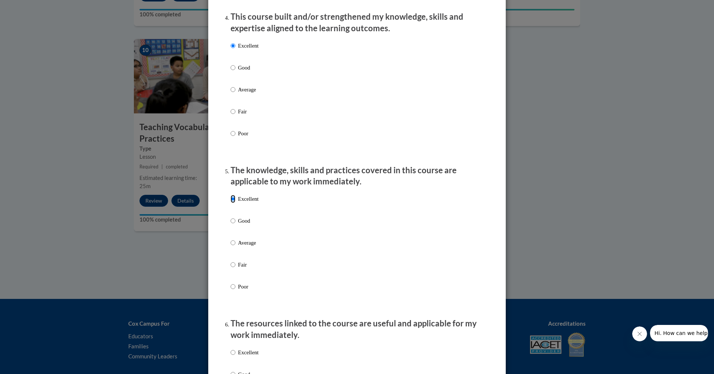
scroll to position [558, 0]
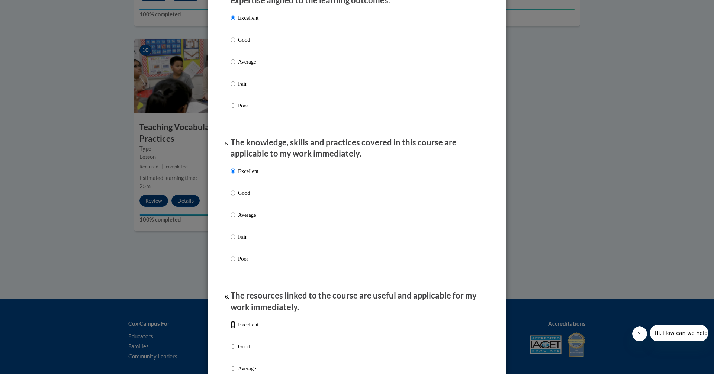
click at [231, 329] on input "Excellent" at bounding box center [232, 324] width 5 height 8
radio input "true"
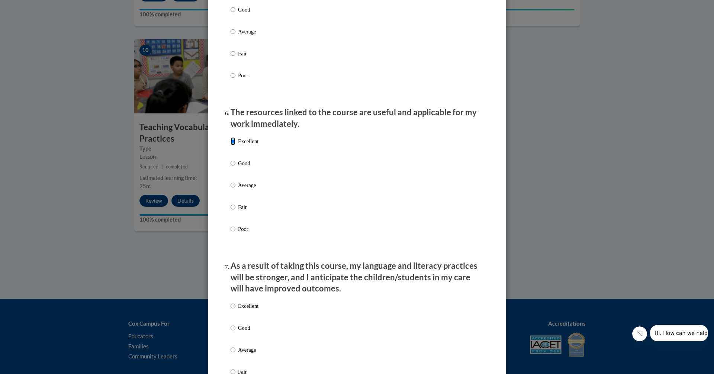
scroll to position [781, 0]
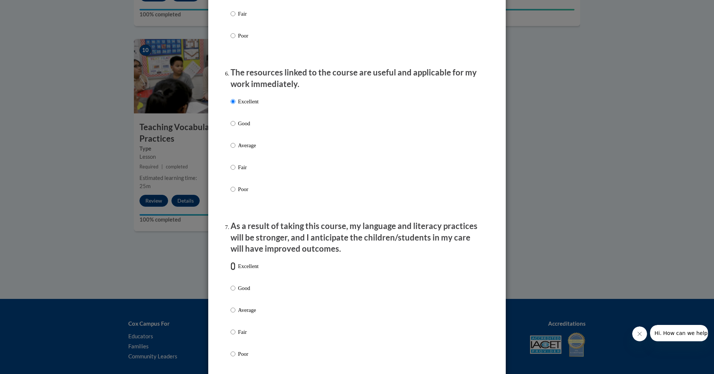
click at [231, 270] on input "Excellent" at bounding box center [232, 266] width 5 height 8
radio input "true"
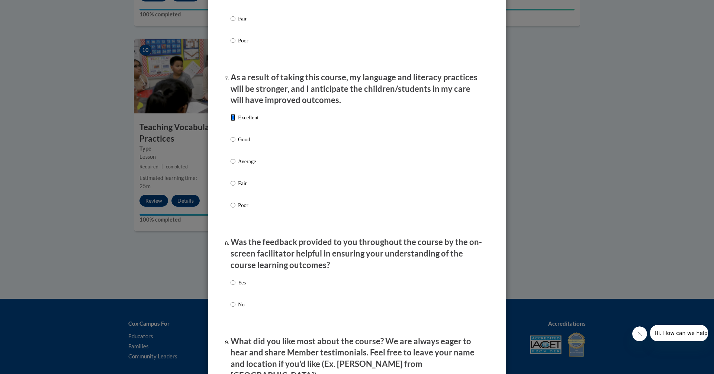
scroll to position [967, 0]
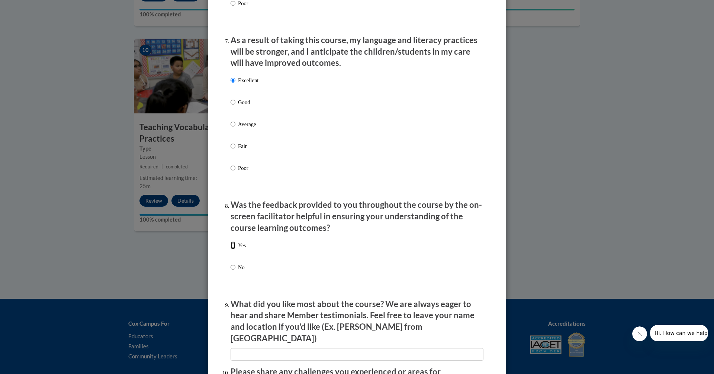
click at [230, 249] on input "Yes" at bounding box center [232, 245] width 5 height 8
radio input "true"
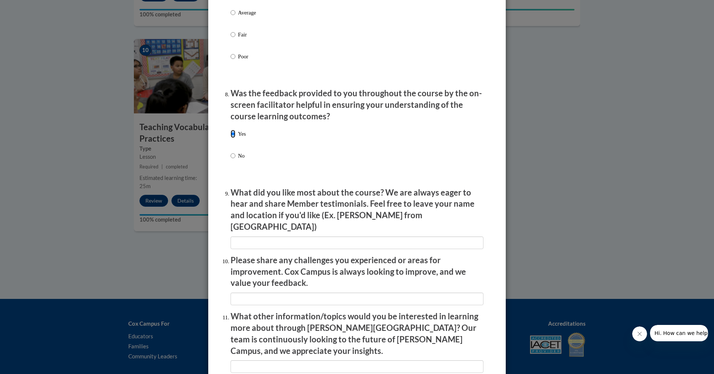
scroll to position [1171, 0]
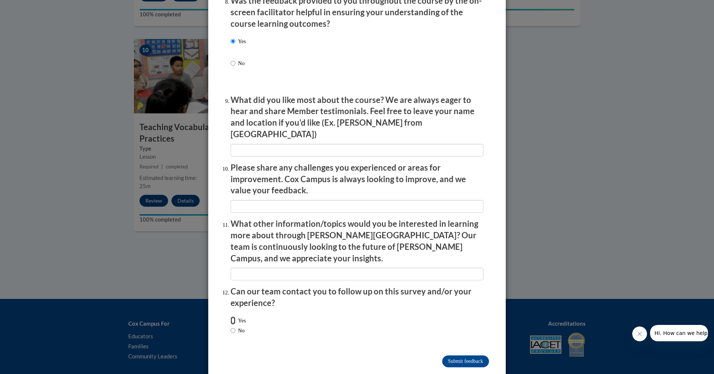
click at [230, 316] on input "Yes" at bounding box center [232, 320] width 5 height 8
radio input "true"
click at [450, 355] on input "Submit feedback" at bounding box center [465, 361] width 47 height 12
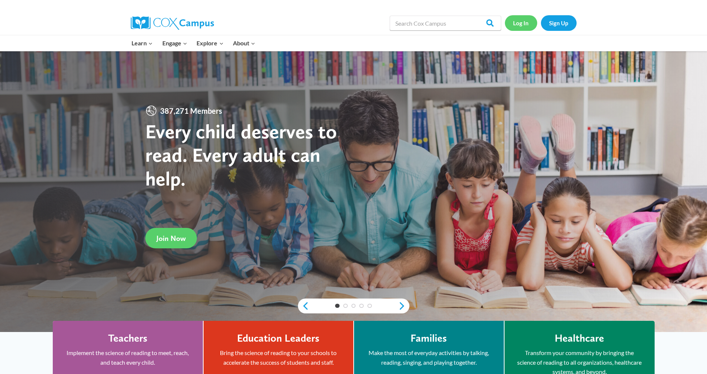
click at [517, 20] on link "Log In" at bounding box center [521, 22] width 32 height 15
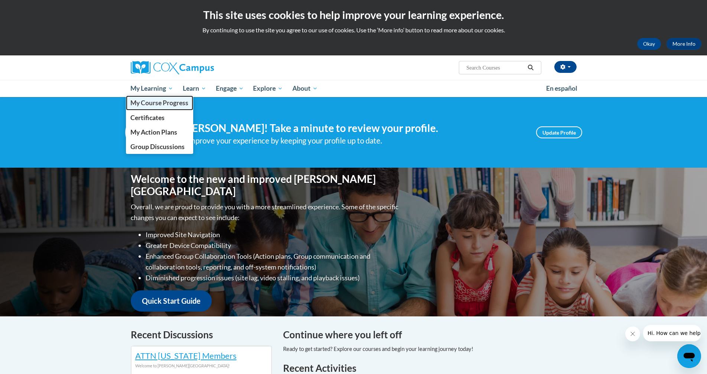
click at [148, 100] on span "My Course Progress" at bounding box center [159, 103] width 58 height 8
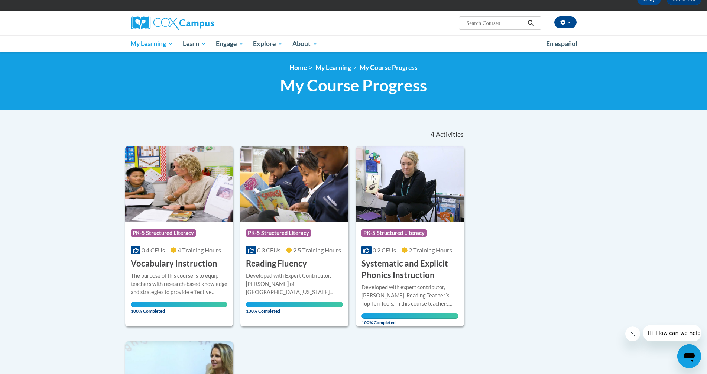
scroll to position [1, 0]
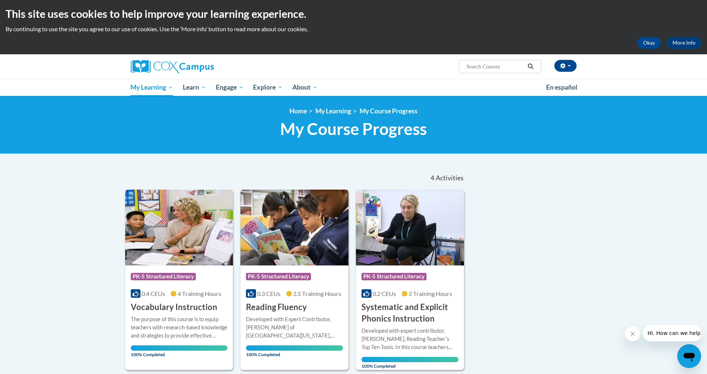
click at [471, 71] on input "Search..." at bounding box center [495, 66] width 59 height 9
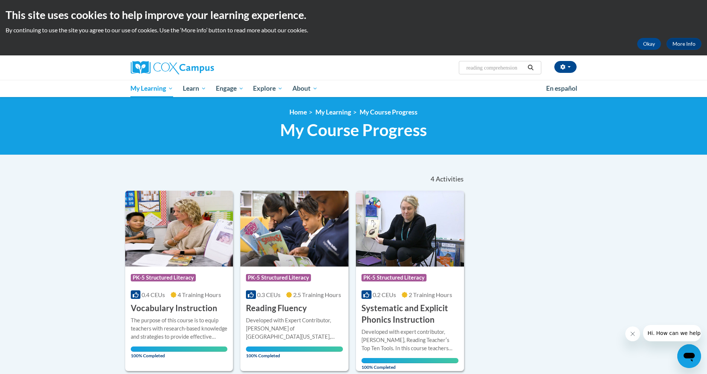
type input "reading comprehension"
click at [527, 67] on button "Search" at bounding box center [530, 67] width 11 height 9
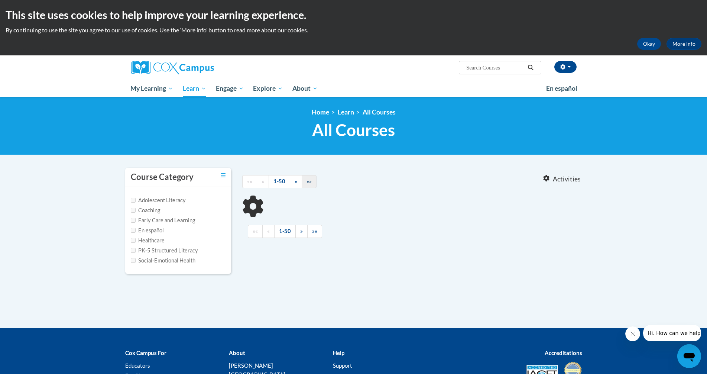
type input "reading comprehension"
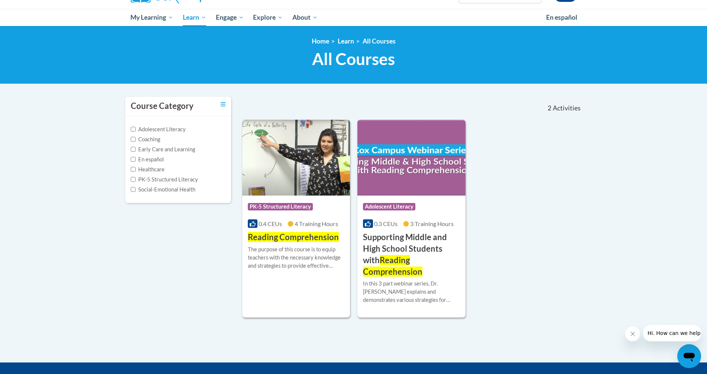
scroll to position [74, 0]
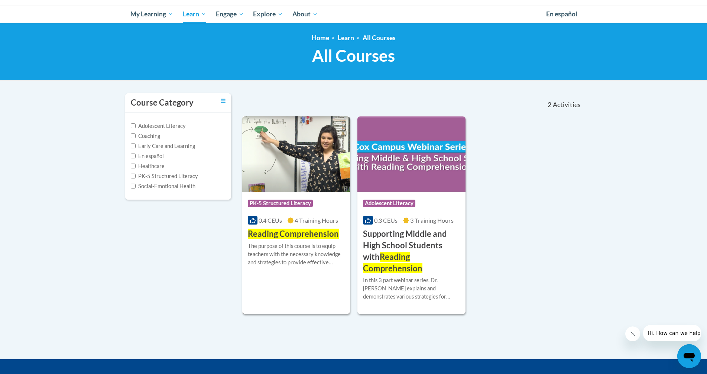
click at [317, 232] on span "Reading Comprehension" at bounding box center [293, 234] width 91 height 10
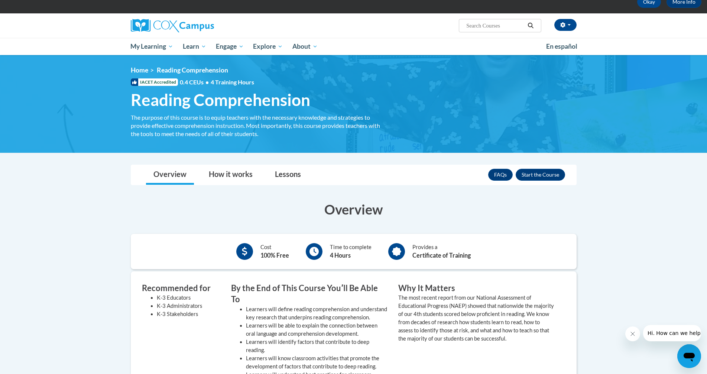
scroll to position [37, 0]
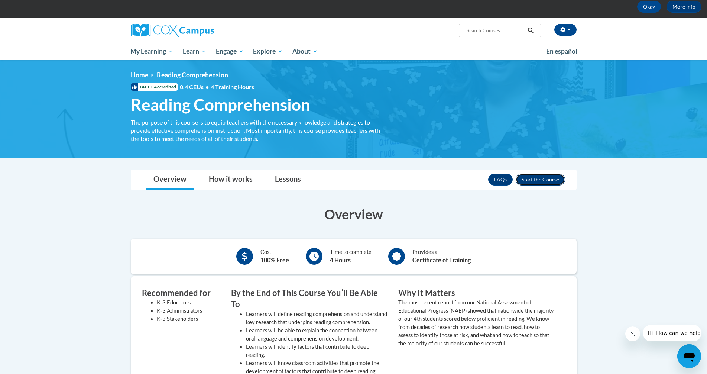
click at [541, 184] on button "Enroll" at bounding box center [540, 180] width 49 height 12
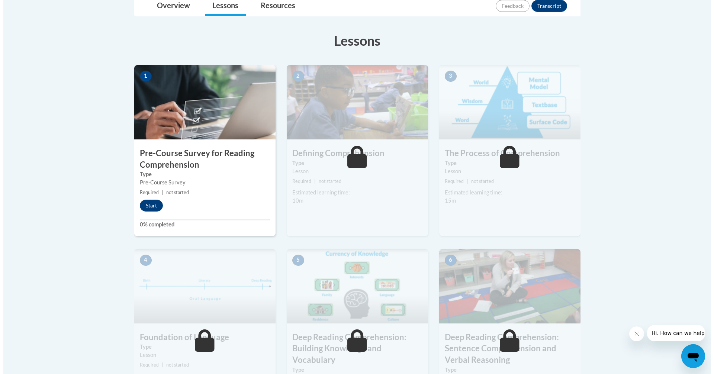
scroll to position [186, 0]
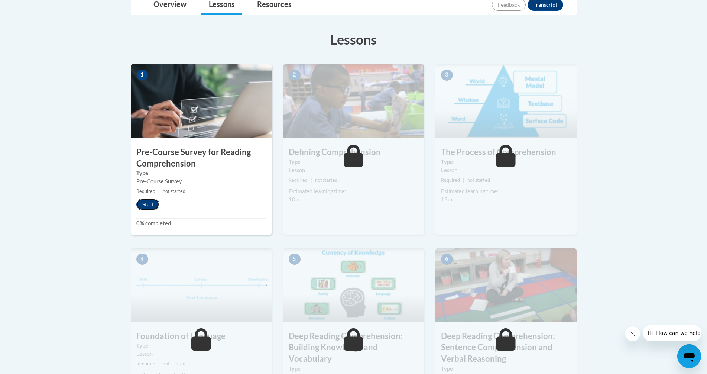
click at [146, 206] on button "Start" at bounding box center [147, 205] width 23 height 12
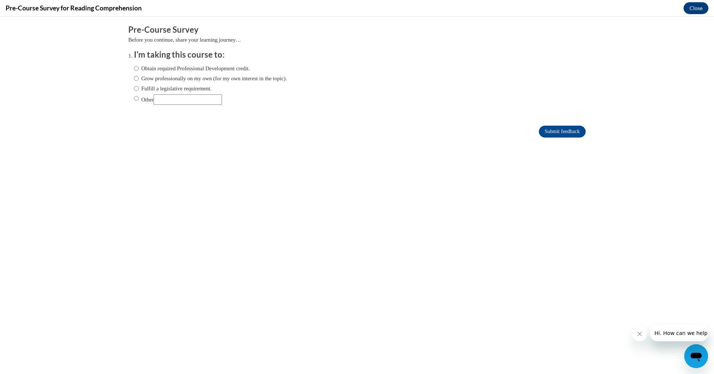
scroll to position [0, 0]
click at [134, 90] on input "Fulfill a legislative requirement." at bounding box center [136, 88] width 5 height 8
radio input "true"
click at [539, 130] on input "Submit feedback" at bounding box center [562, 132] width 47 height 12
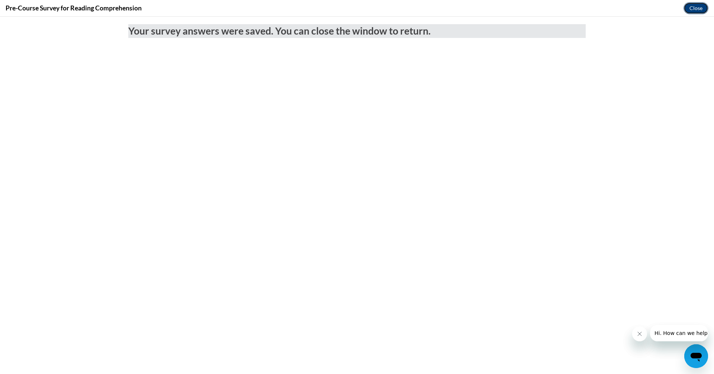
click at [692, 4] on button "Close" at bounding box center [695, 8] width 25 height 12
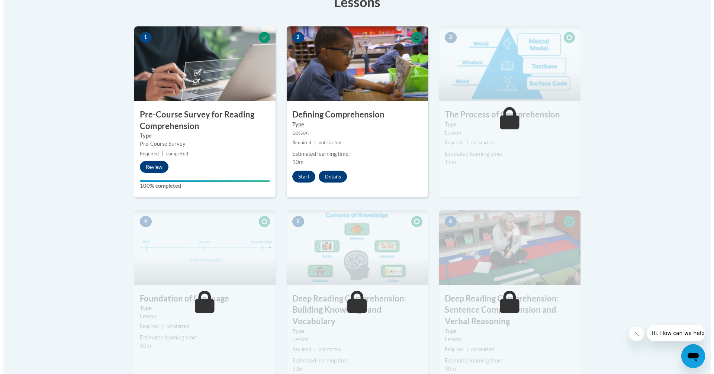
scroll to position [223, 0]
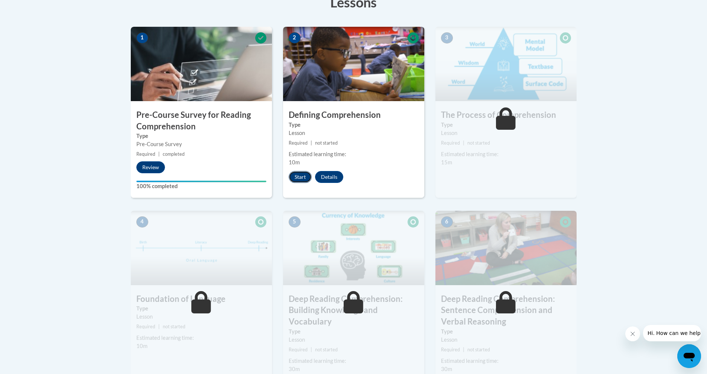
click at [296, 179] on button "Start" at bounding box center [300, 177] width 23 height 12
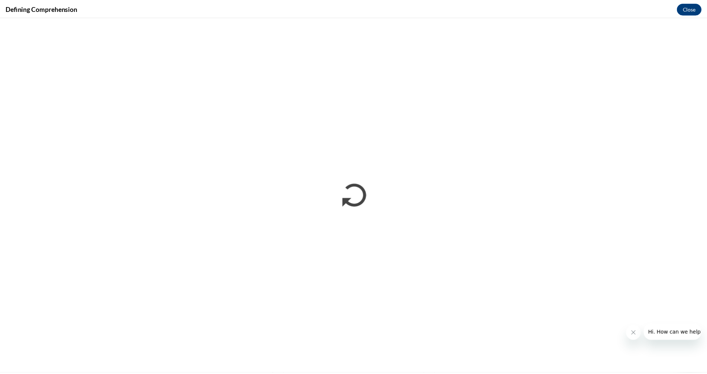
scroll to position [0, 0]
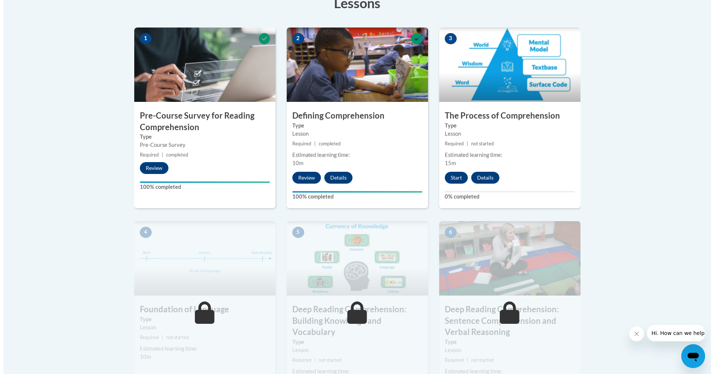
scroll to position [223, 0]
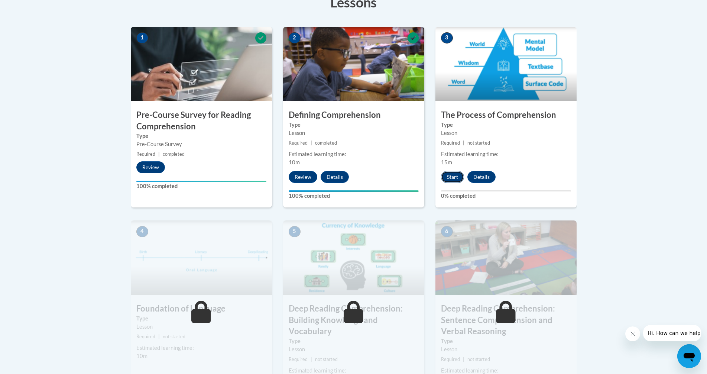
click at [453, 176] on button "Start" at bounding box center [452, 177] width 23 height 12
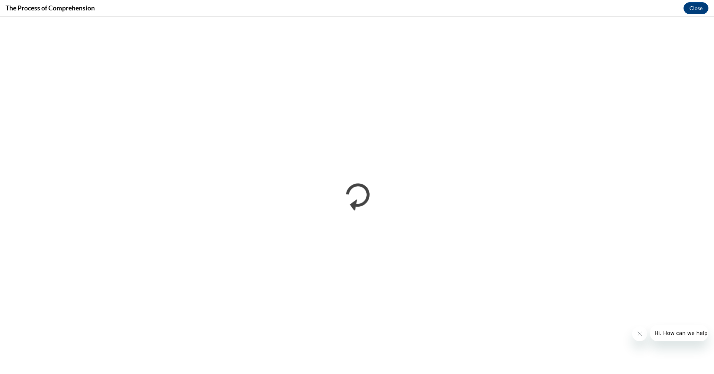
scroll to position [0, 0]
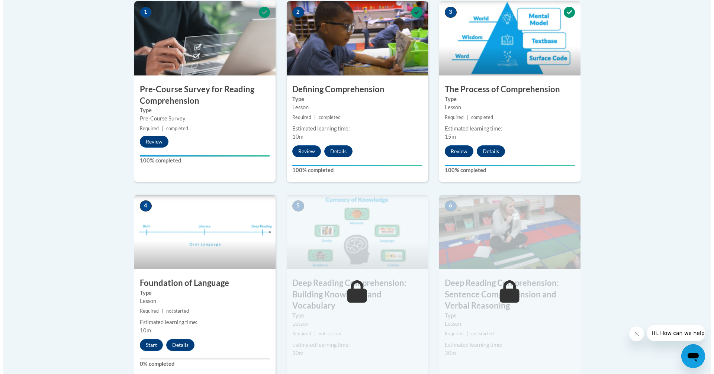
scroll to position [297, 0]
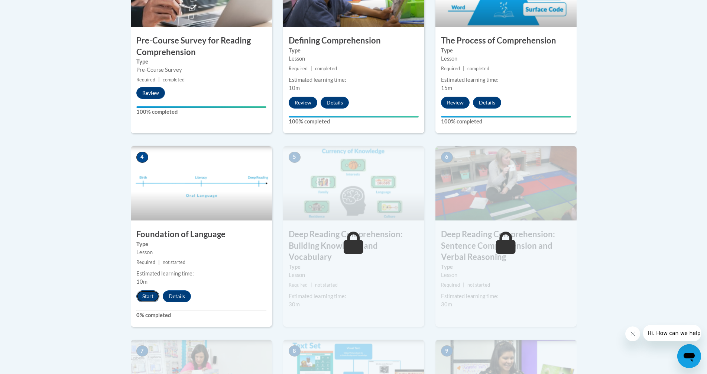
click at [147, 300] on button "Start" at bounding box center [147, 296] width 23 height 12
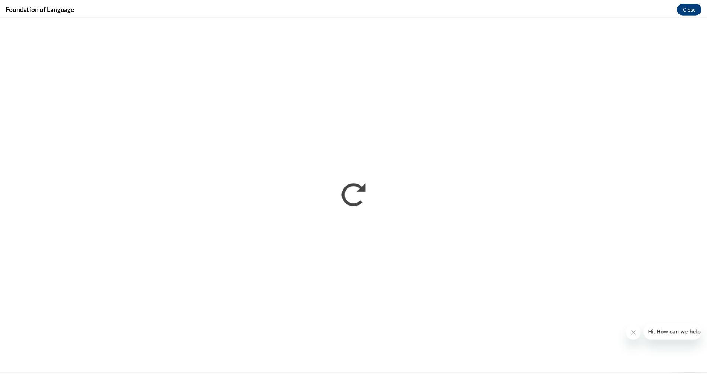
scroll to position [0, 0]
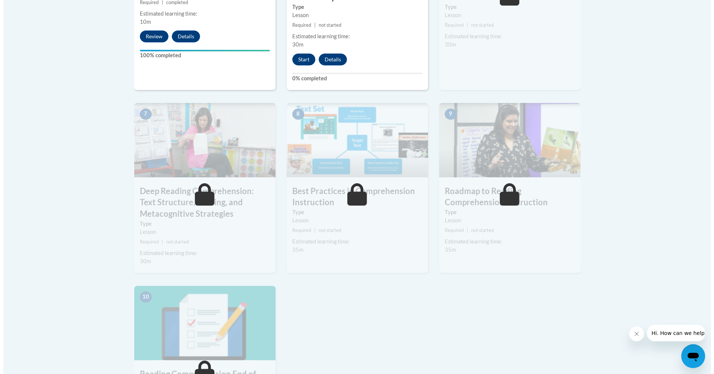
scroll to position [558, 0]
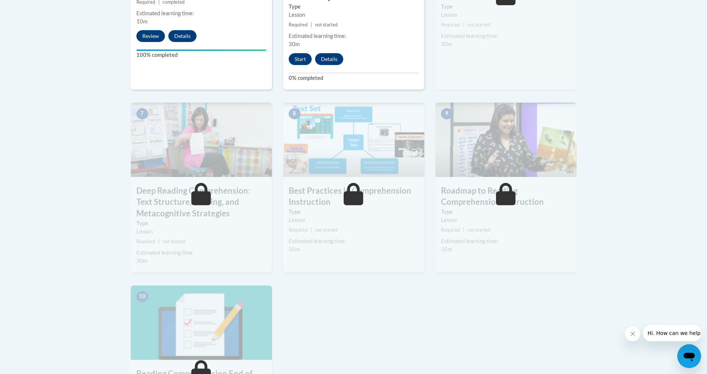
click at [300, 61] on button "Start" at bounding box center [300, 59] width 23 height 12
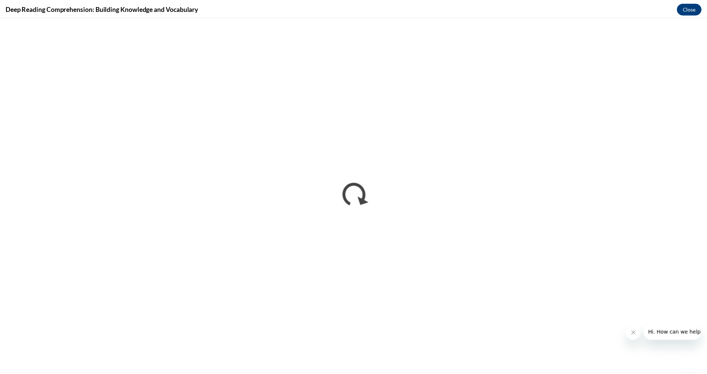
scroll to position [0, 0]
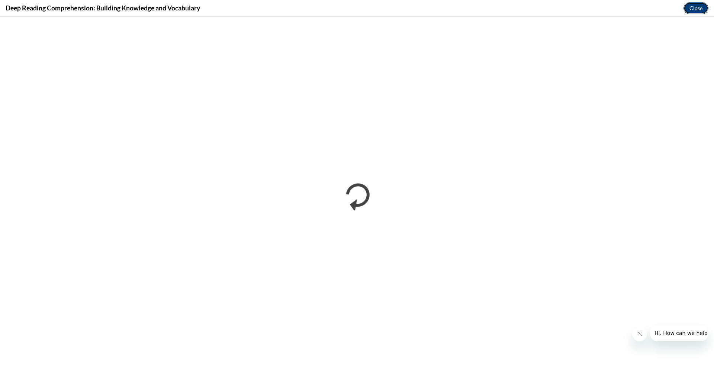
click at [698, 6] on button "Close" at bounding box center [695, 8] width 25 height 12
